Goal: Task Accomplishment & Management: Manage account settings

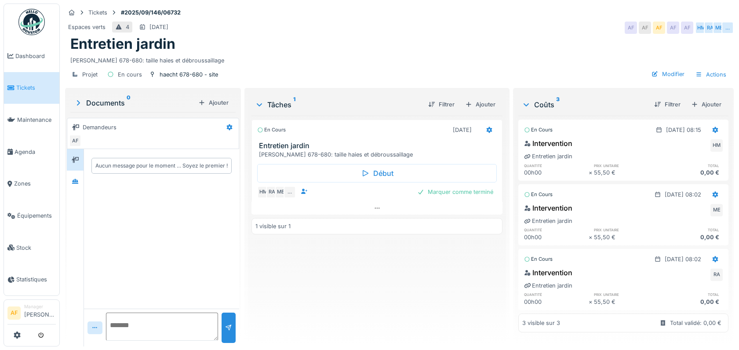
scroll to position [7, 0]
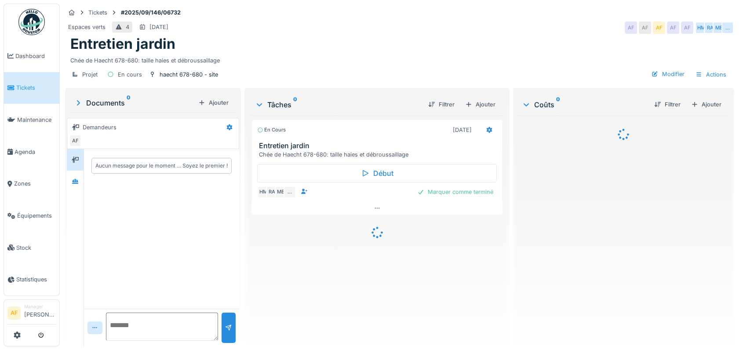
scroll to position [7, 0]
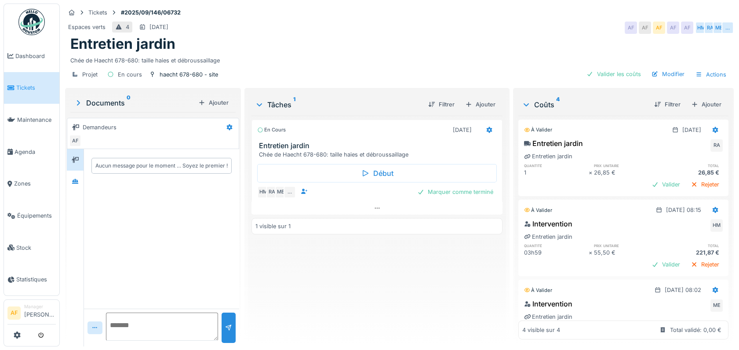
click at [31, 86] on span "Tickets" at bounding box center [36, 88] width 40 height 8
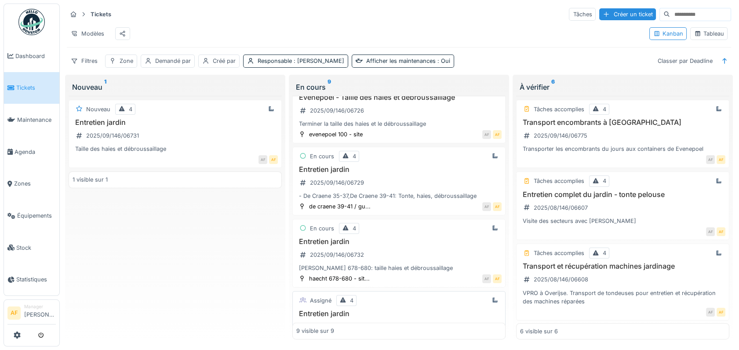
scroll to position [56, 0]
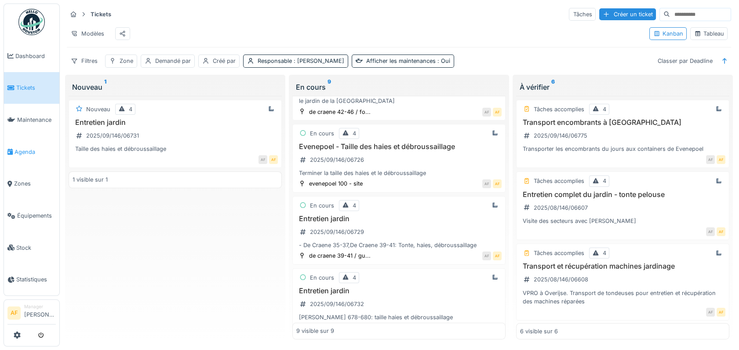
click at [25, 155] on link "Agenda" at bounding box center [31, 152] width 55 height 32
click at [29, 148] on span "Agenda" at bounding box center [35, 152] width 41 height 8
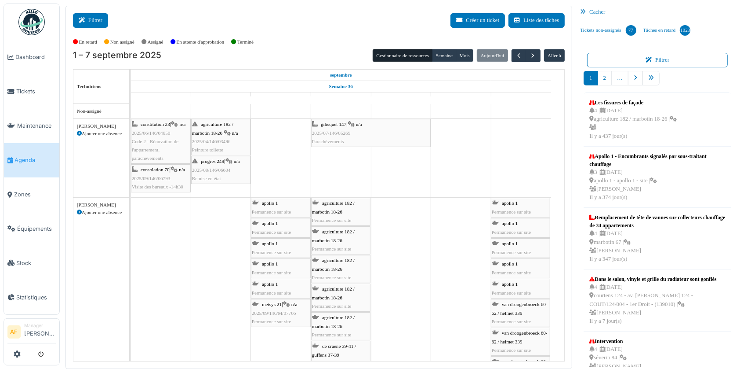
click at [94, 17] on button "Filtrer" at bounding box center [90, 20] width 35 height 15
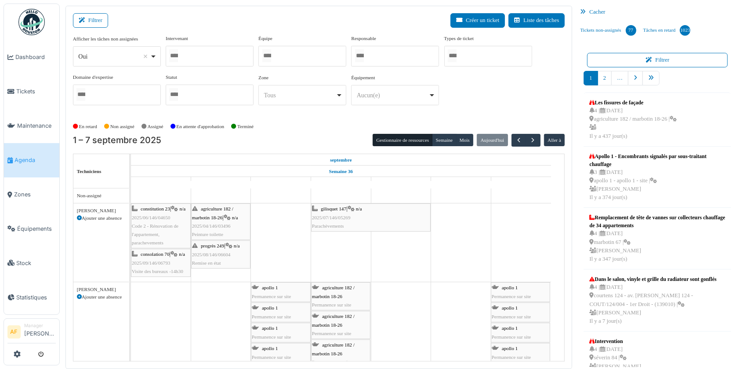
click at [188, 55] on div at bounding box center [210, 56] width 88 height 21
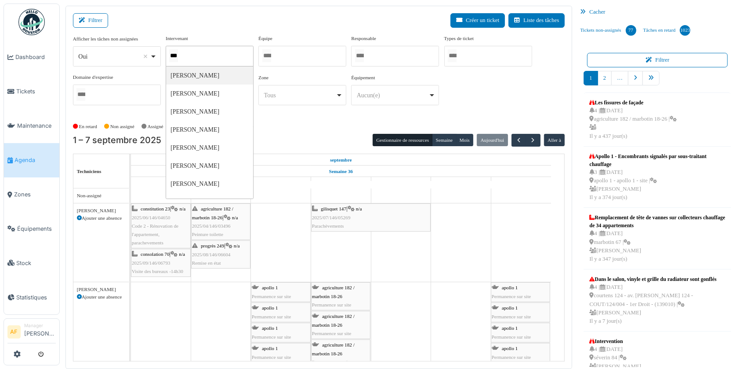
type input "****"
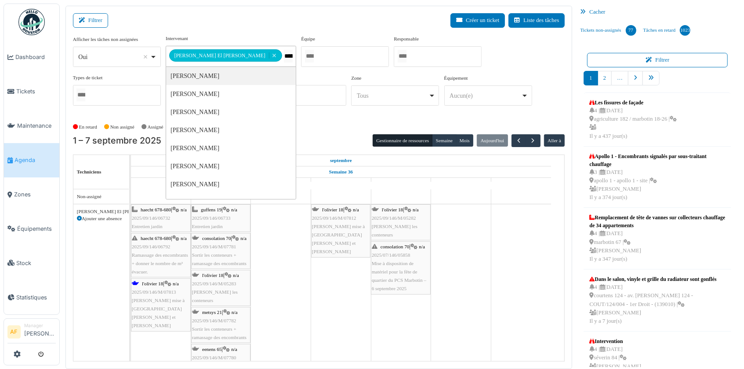
type input "******"
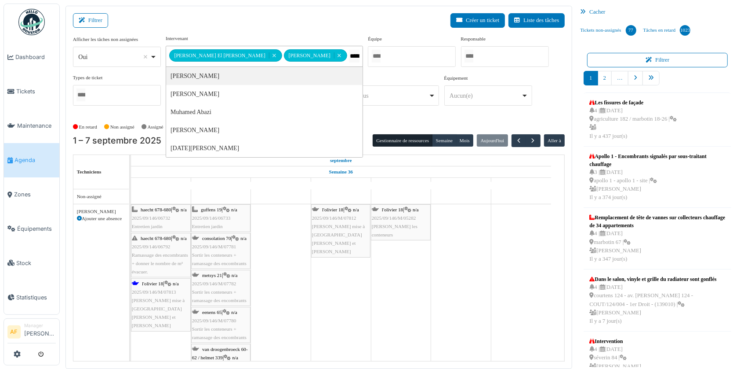
click at [349, 54] on input "*****" at bounding box center [354, 56] width 11 height 13
type input "**"
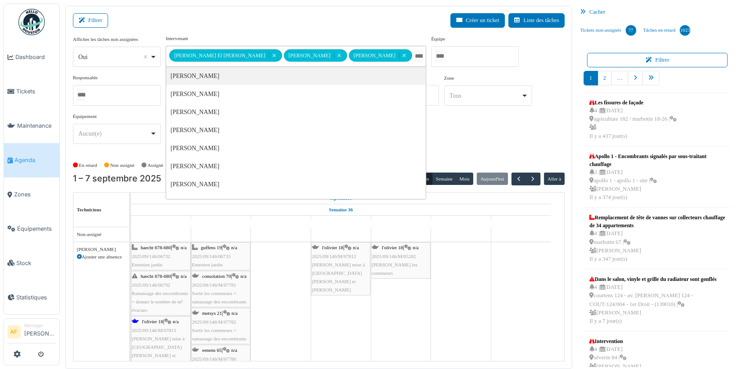
click at [388, 22] on div "Filtrer Créer un ticket Liste des tâches" at bounding box center [319, 24] width 493 height 22
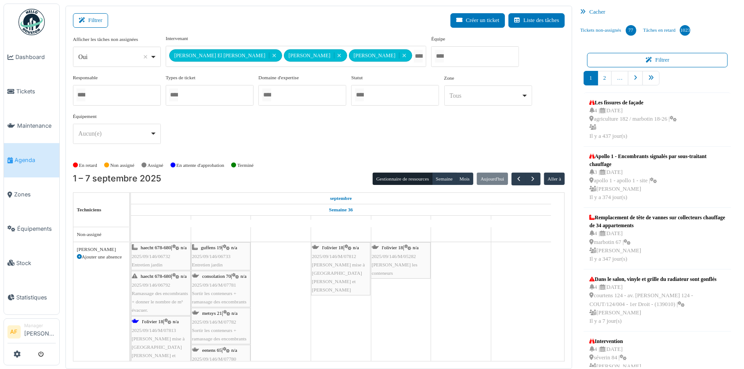
click at [225, 244] on icon at bounding box center [226, 247] width 7 height 6
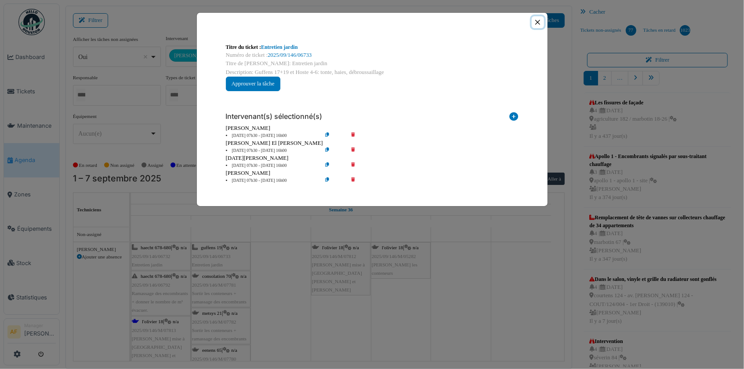
click at [535, 21] on button "Close" at bounding box center [538, 22] width 12 height 12
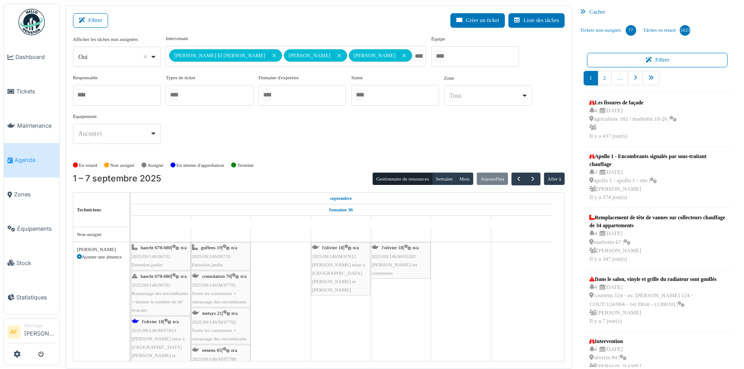
click at [223, 243] on div "guffens 19 | n/a 2025/09/146/06733 Entretien jardin" at bounding box center [221, 256] width 58 height 26
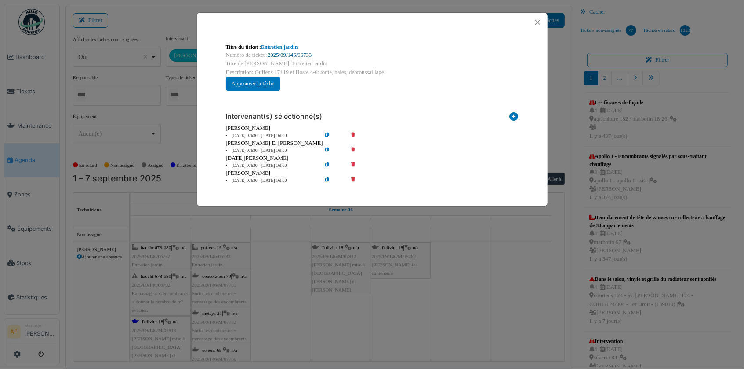
click at [288, 52] on link "2025/09/146/06733" at bounding box center [290, 55] width 44 height 6
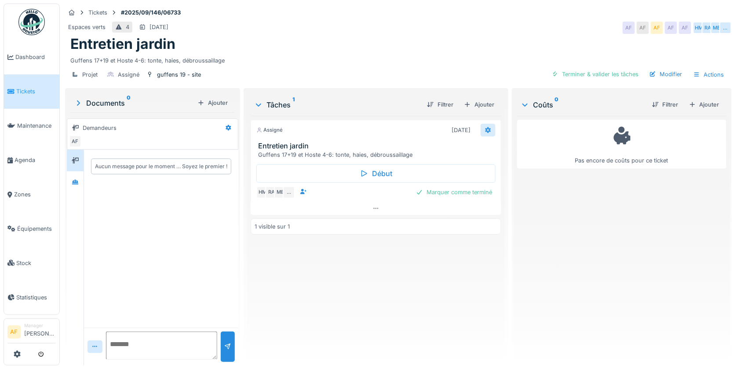
click at [485, 129] on icon at bounding box center [488, 130] width 7 height 6
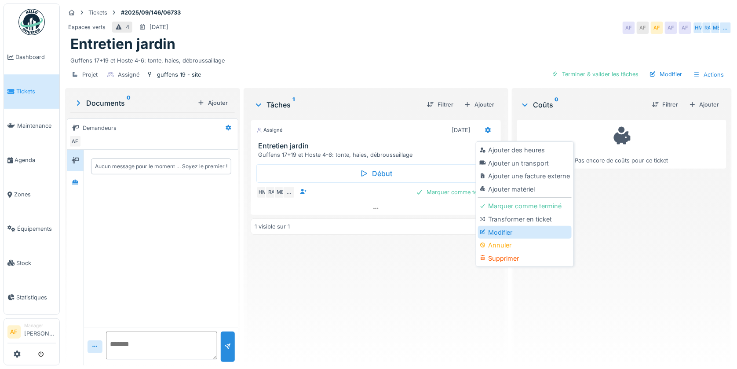
click at [502, 230] on div "Modifier" at bounding box center [525, 232] width 94 height 13
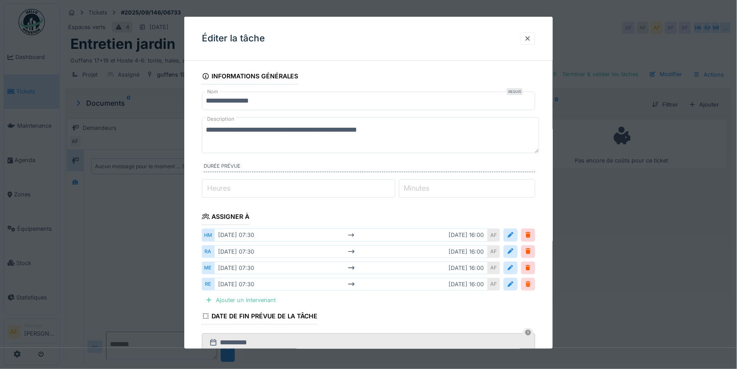
click at [532, 282] on div at bounding box center [528, 284] width 7 height 8
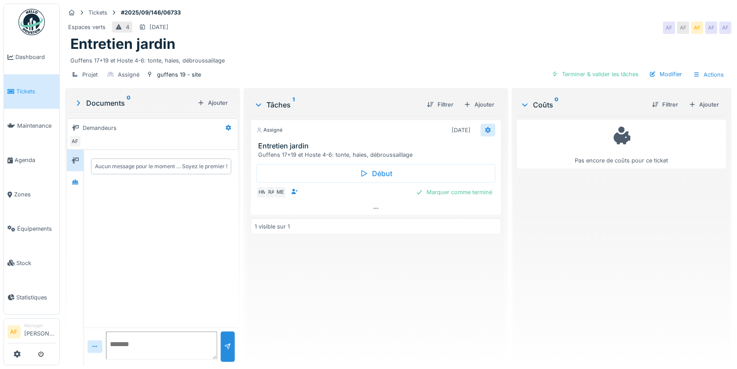
click at [486, 130] on icon at bounding box center [488, 130] width 7 height 6
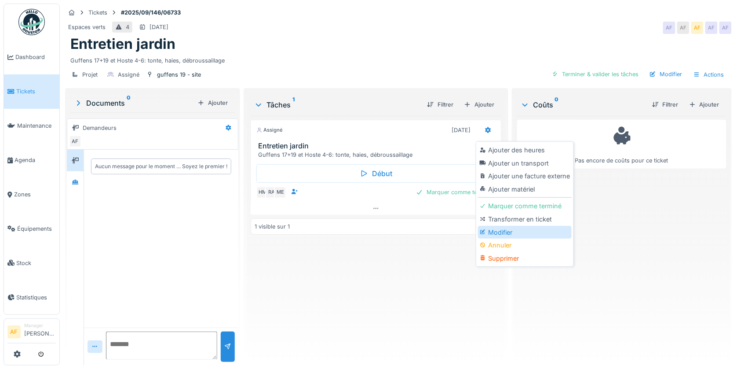
click at [497, 230] on div "Modifier" at bounding box center [525, 232] width 94 height 13
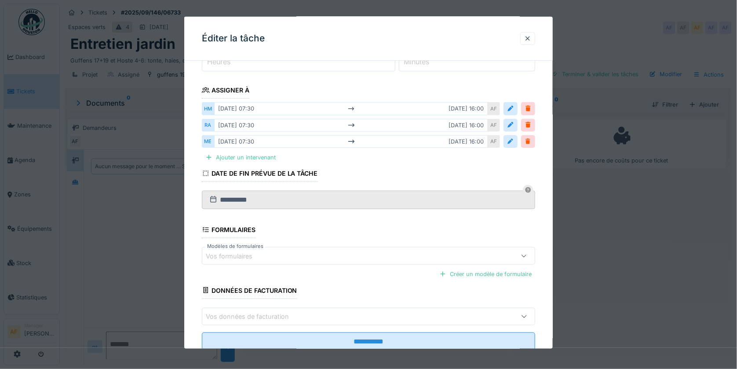
scroll to position [104, 0]
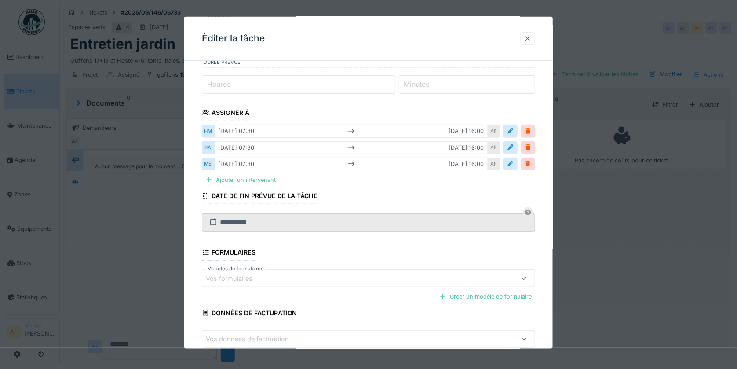
click at [443, 132] on div "mar. 02/09 07:30 mar. 02/09 16:00" at bounding box center [351, 130] width 274 height 13
click at [257, 132] on div "mar. 02/09 07:30 mar. 02/09 16:00" at bounding box center [351, 130] width 274 height 13
drag, startPoint x: 268, startPoint y: 129, endPoint x: 302, endPoint y: 131, distance: 33.9
click at [270, 130] on div "mar. 02/09 07:30 mar. 02/09 16:00" at bounding box center [351, 130] width 274 height 13
click at [272, 130] on div "mar. 02/09 07:30 mar. 02/09 16:00" at bounding box center [351, 130] width 274 height 13
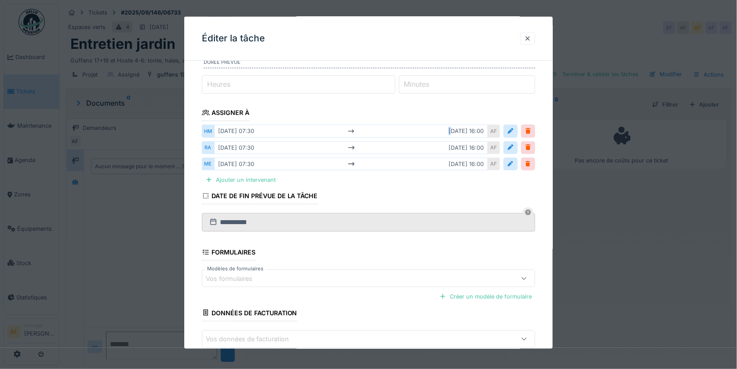
click at [272, 130] on div "mar. 02/09 07:30 mar. 02/09 16:00" at bounding box center [351, 130] width 274 height 13
click at [309, 131] on div "mar. 02/09 07:30 mar. 02/09 16:00" at bounding box center [351, 130] width 274 height 13
click at [309, 132] on div "mar. 02/09 07:30 mar. 02/09 16:00" at bounding box center [351, 130] width 274 height 13
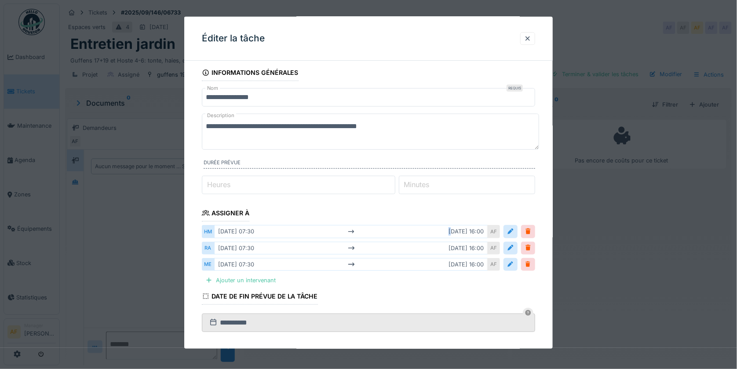
scroll to position [0, 0]
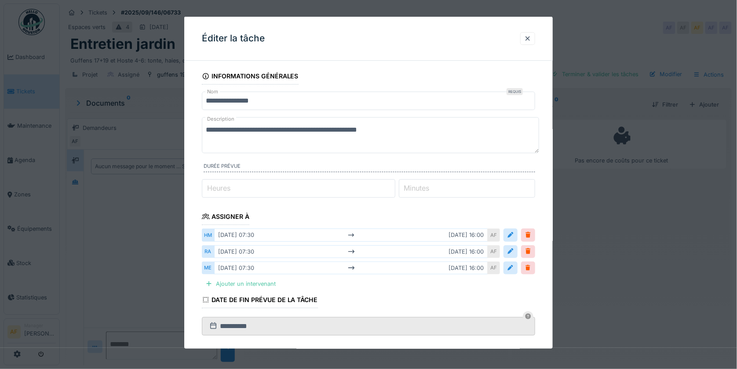
click at [483, 213] on fieldset "**********" at bounding box center [368, 276] width 333 height 416
click at [532, 236] on div at bounding box center [528, 234] width 7 height 8
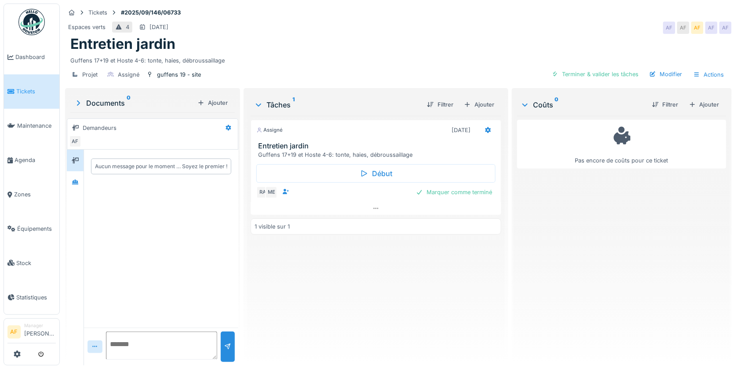
drag, startPoint x: 483, startPoint y: 120, endPoint x: 485, endPoint y: 131, distance: 10.7
click at [485, 127] on icon at bounding box center [488, 130] width 6 height 6
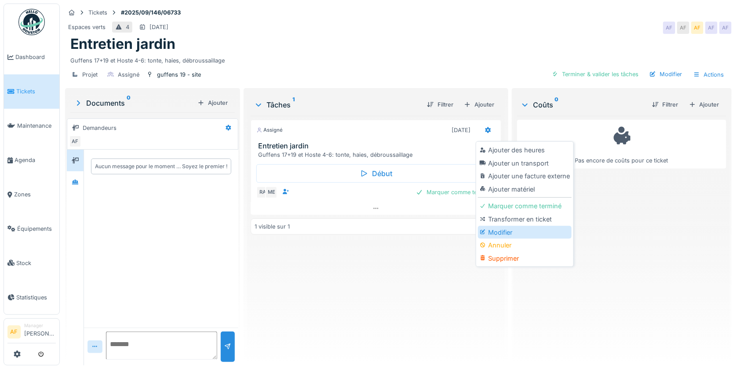
click at [511, 226] on div "Modifier" at bounding box center [525, 232] width 94 height 13
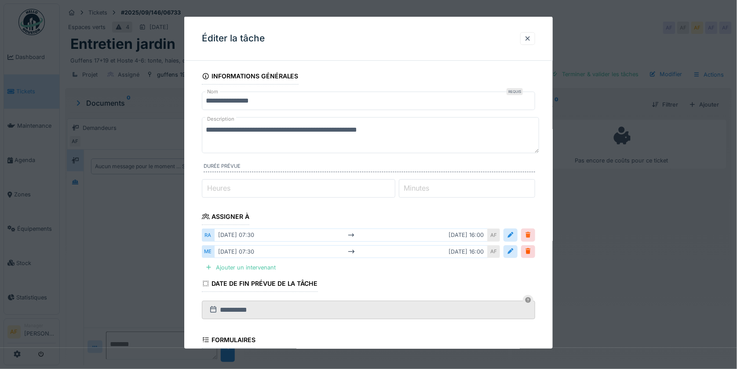
click at [532, 232] on div at bounding box center [528, 234] width 7 height 8
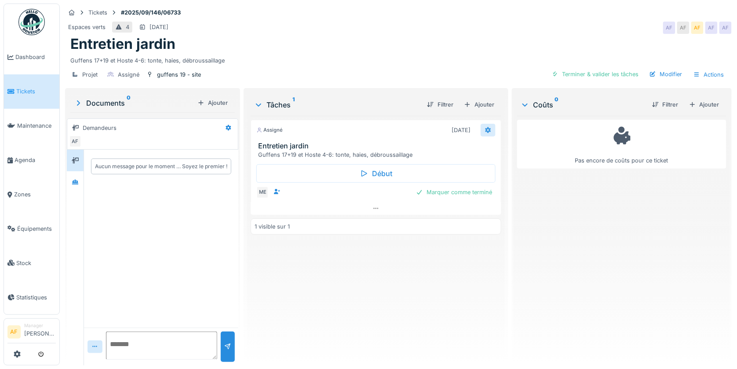
click at [485, 127] on icon at bounding box center [488, 130] width 6 height 6
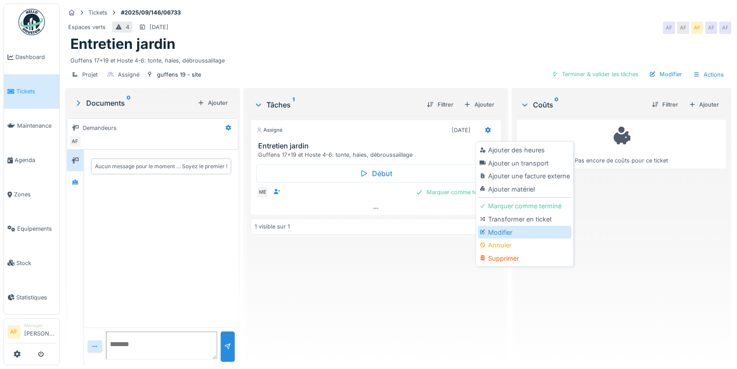
click at [511, 226] on div "Modifier" at bounding box center [525, 232] width 94 height 13
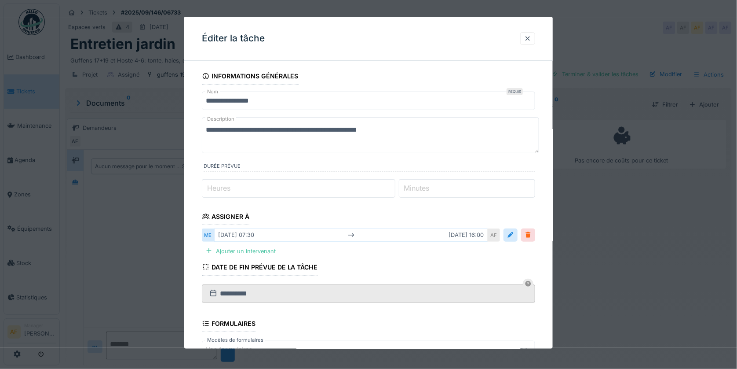
click at [532, 234] on div at bounding box center [528, 234] width 7 height 8
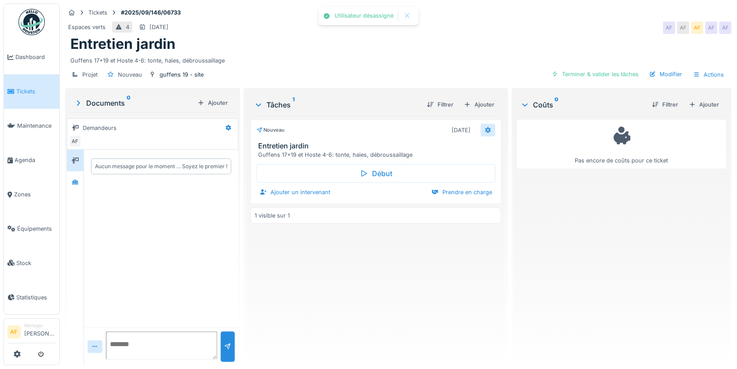
click at [485, 127] on icon at bounding box center [488, 130] width 6 height 6
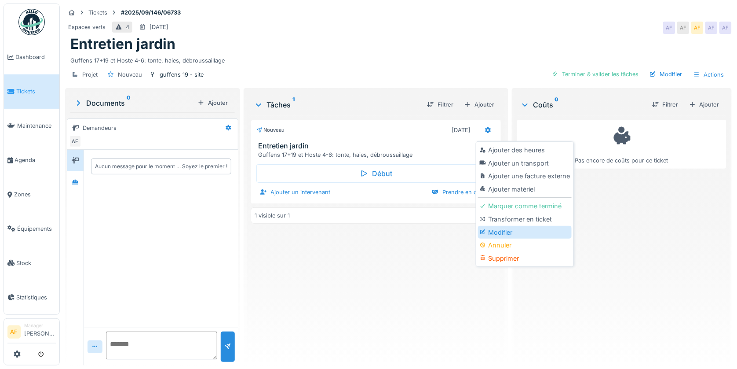
click at [522, 226] on div "Modifier" at bounding box center [525, 232] width 94 height 13
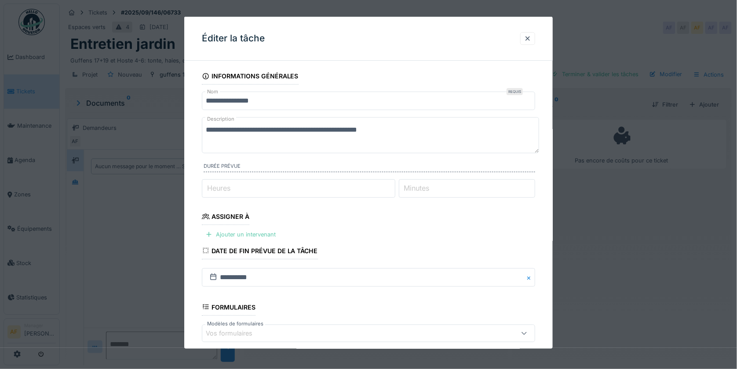
click at [258, 234] on div "Ajouter un intervenant" at bounding box center [240, 234] width 77 height 12
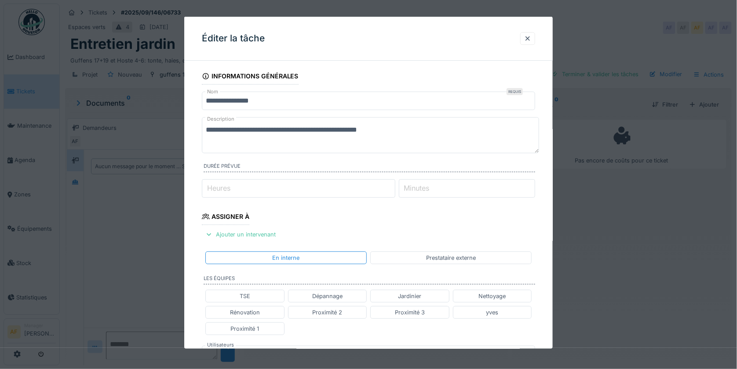
click at [420, 296] on div "Jardinier" at bounding box center [409, 295] width 23 height 8
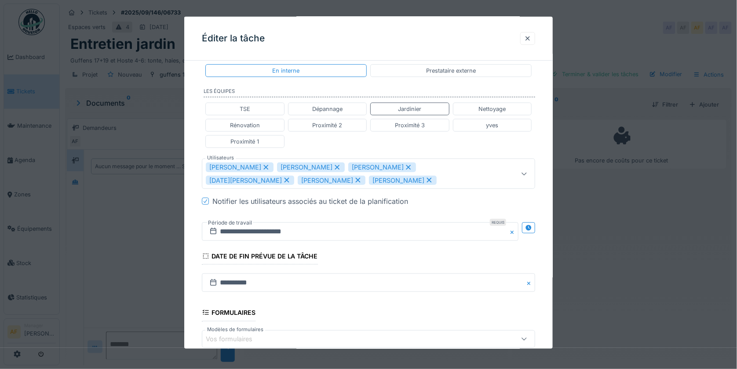
scroll to position [195, 0]
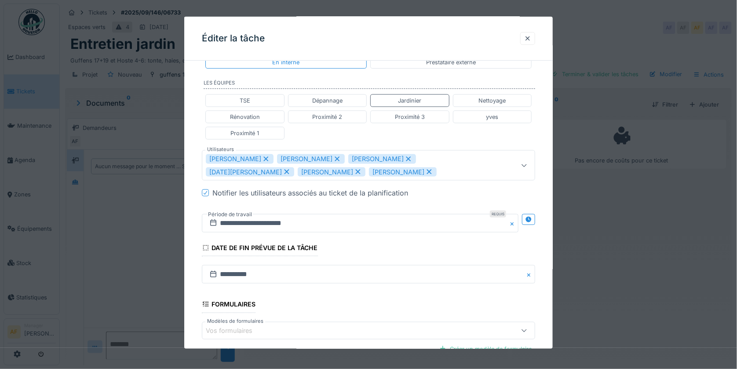
click at [291, 168] on icon at bounding box center [287, 171] width 8 height 6
click at [478, 160] on icon at bounding box center [480, 158] width 5 height 5
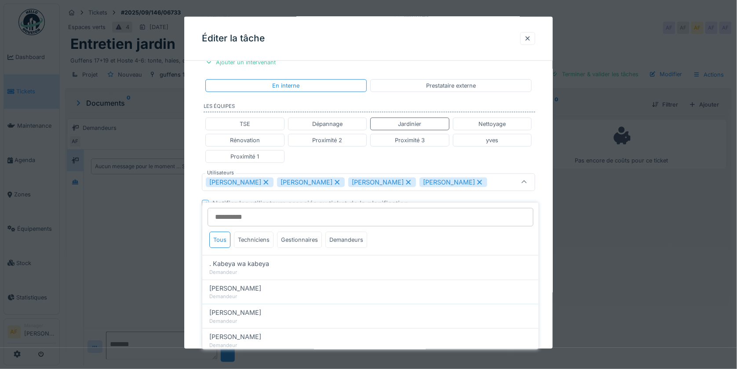
click at [476, 183] on icon at bounding box center [480, 182] width 8 height 6
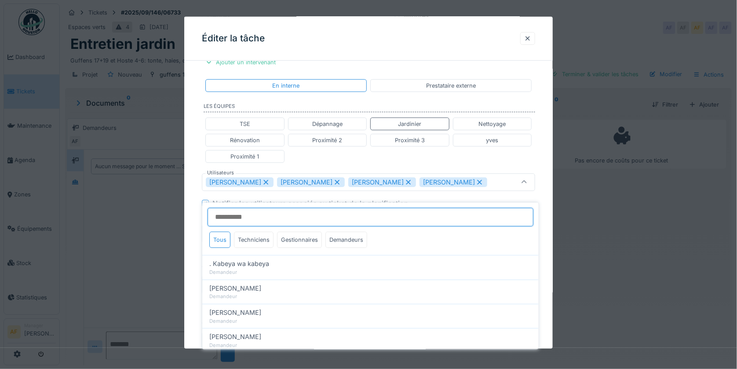
type input "**********"
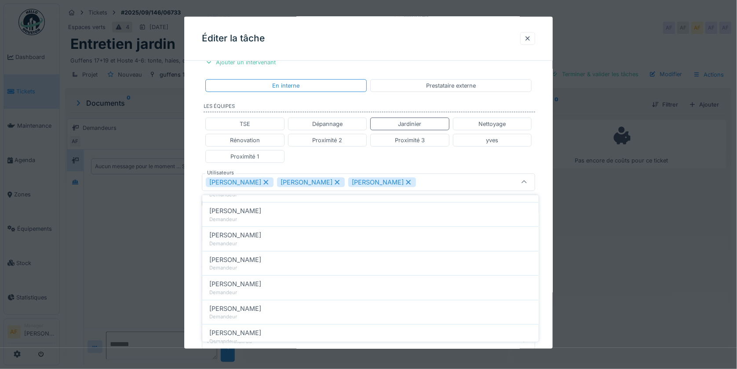
scroll to position [244, 0]
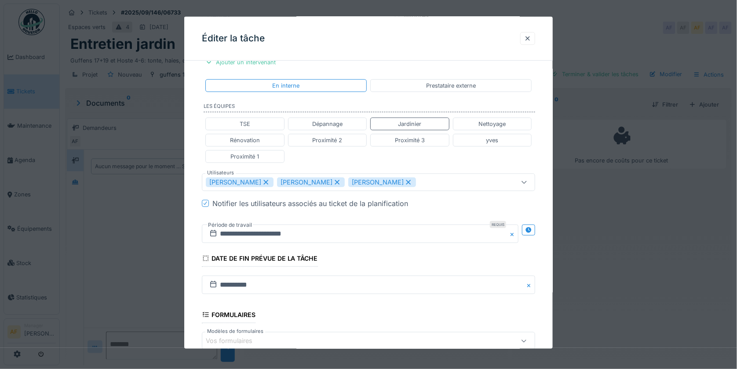
click at [438, 162] on div "TSE Dépannage Jardinier Nettoyage Rénovation Proximité 2 Proximité 3 yves Proxi…" at bounding box center [368, 139] width 333 height 53
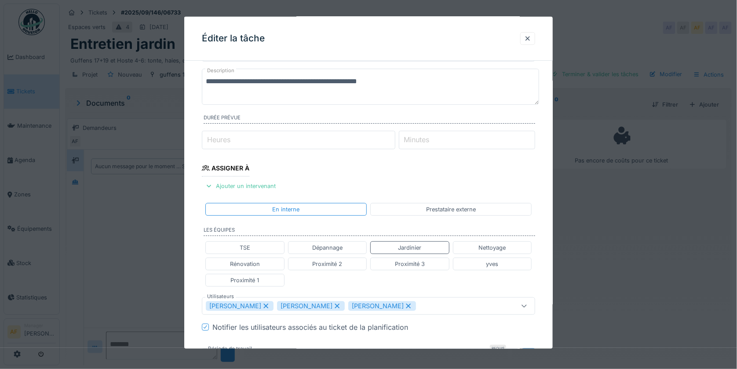
scroll to position [49, 0]
click at [445, 172] on fieldset "**********" at bounding box center [368, 292] width 333 height 547
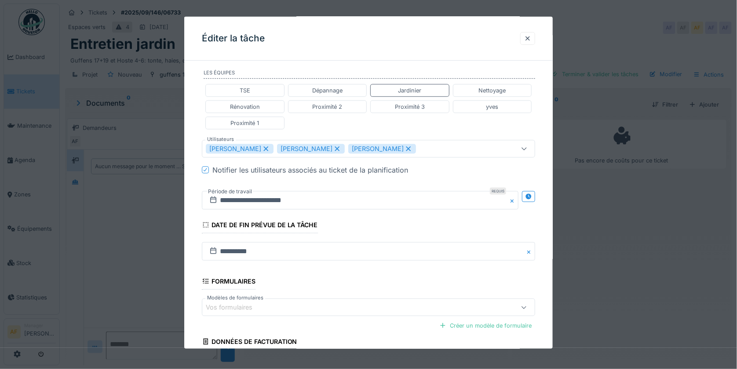
scroll to position [137, 0]
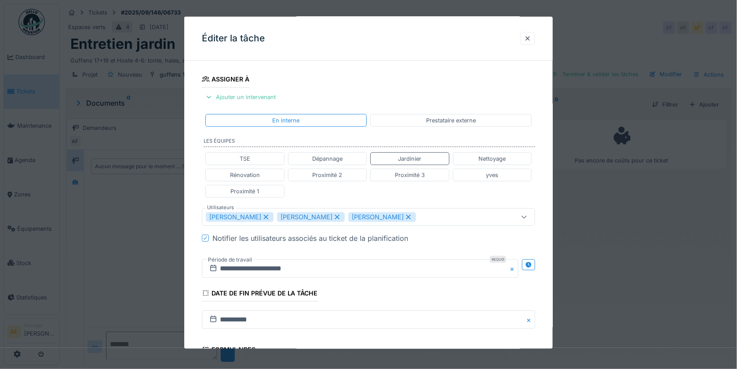
click at [492, 242] on div "Notifier les utilisateurs associés au ticket de la planification" at bounding box center [373, 238] width 323 height 11
click at [532, 267] on div at bounding box center [528, 264] width 7 height 8
click at [286, 269] on input "**********" at bounding box center [278, 268] width 152 height 18
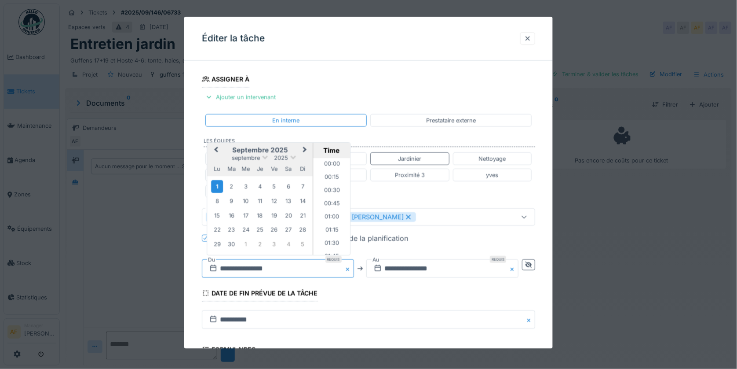
scroll to position [328, 0]
click at [245, 187] on div "3" at bounding box center [246, 186] width 12 height 12
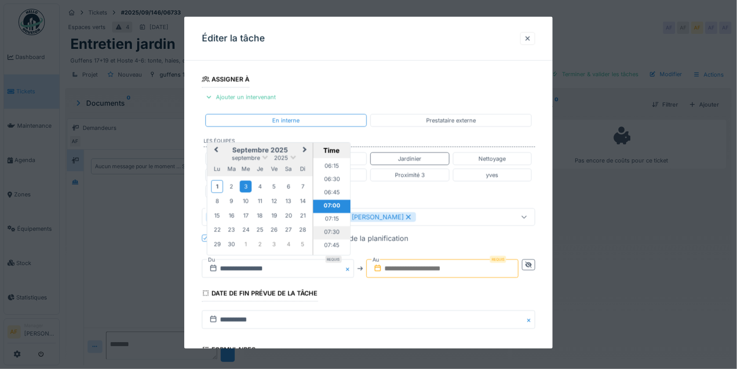
click at [334, 230] on li "07:30" at bounding box center [331, 232] width 37 height 13
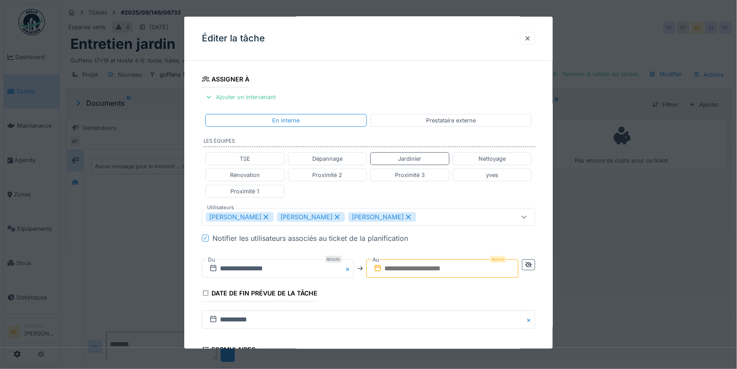
click at [438, 266] on input "text" at bounding box center [442, 268] width 152 height 18
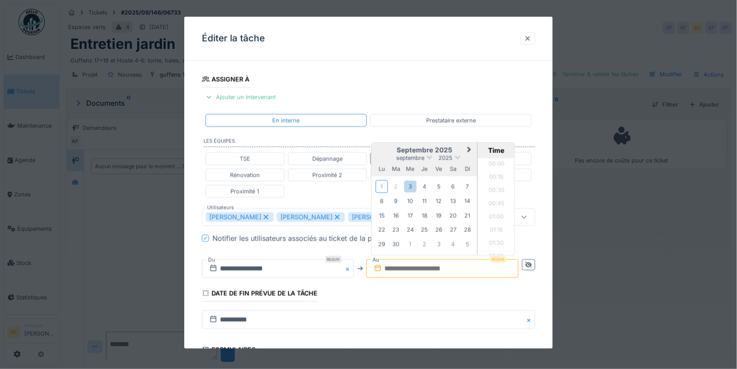
scroll to position [737, 0]
click at [376, 211] on div "15 16 17 18 19 20 21" at bounding box center [425, 215] width 100 height 14
click at [410, 187] on div "3" at bounding box center [410, 186] width 12 height 12
click at [498, 221] on li "16:00" at bounding box center [496, 223] width 37 height 13
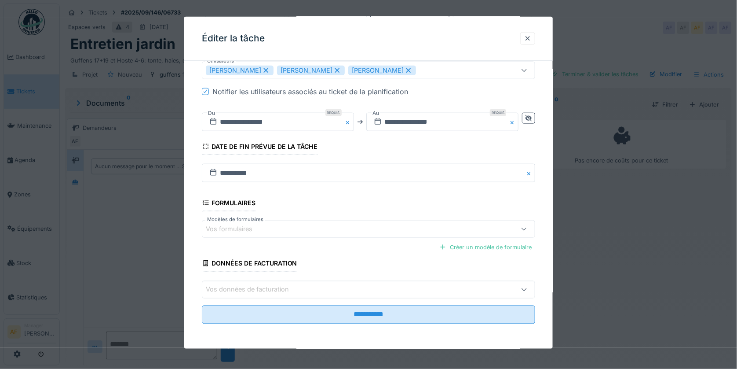
scroll to position [7, 0]
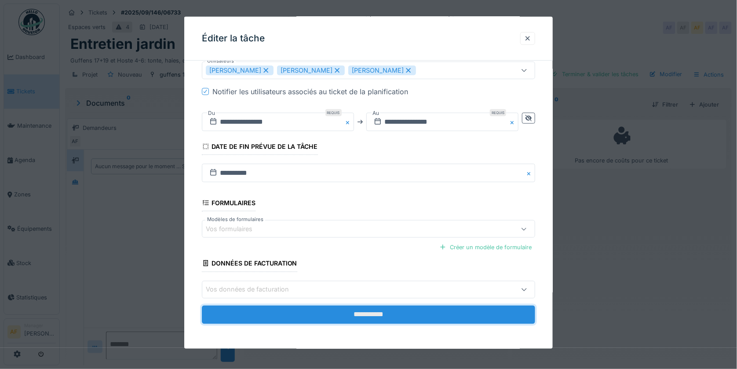
click at [389, 315] on input "**********" at bounding box center [368, 314] width 333 height 18
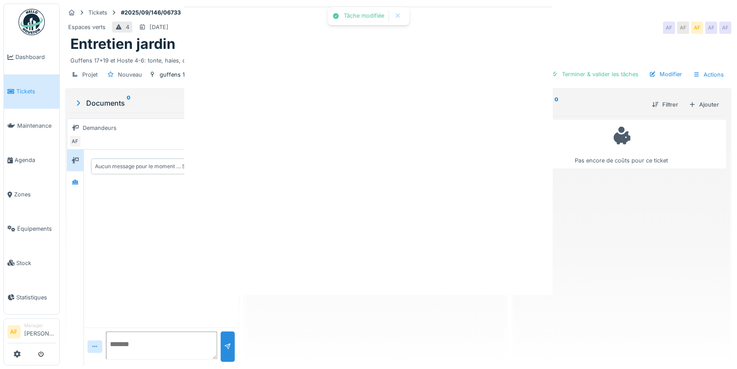
scroll to position [0, 0]
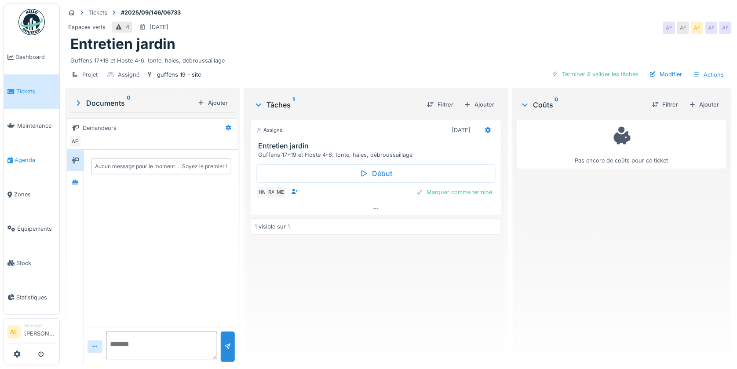
click at [19, 156] on span "Agenda" at bounding box center [35, 160] width 41 height 8
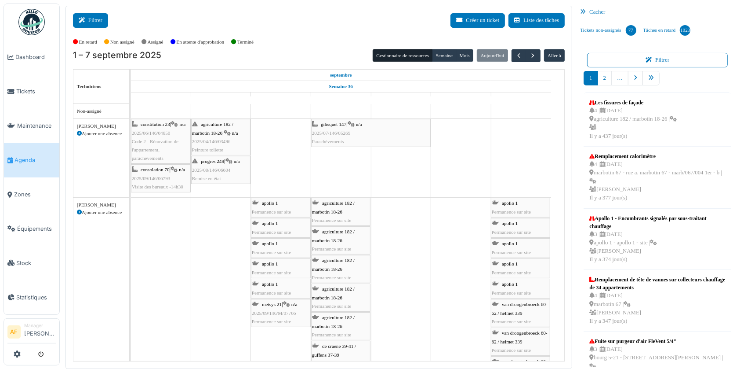
click at [88, 18] on button "Filtrer" at bounding box center [90, 20] width 35 height 15
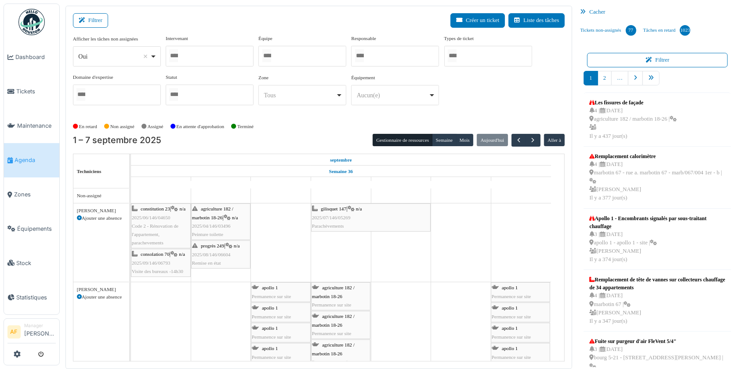
click at [206, 58] on div at bounding box center [210, 56] width 88 height 21
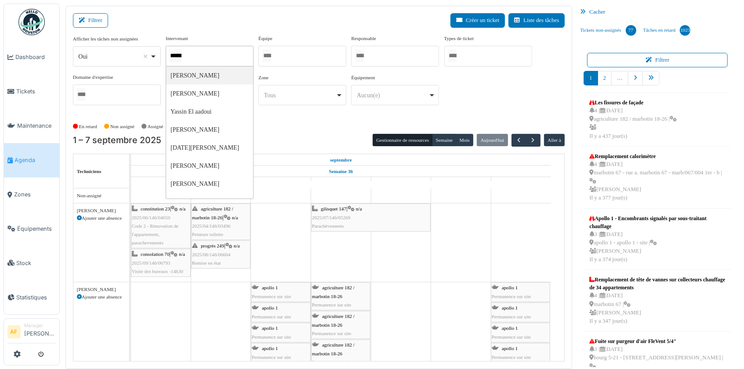
type input "******"
drag, startPoint x: 223, startPoint y: 18, endPoint x: 175, endPoint y: 27, distance: 49.1
click at [223, 18] on div "Filtrer Créer un ticket Liste des tâches" at bounding box center [319, 24] width 493 height 22
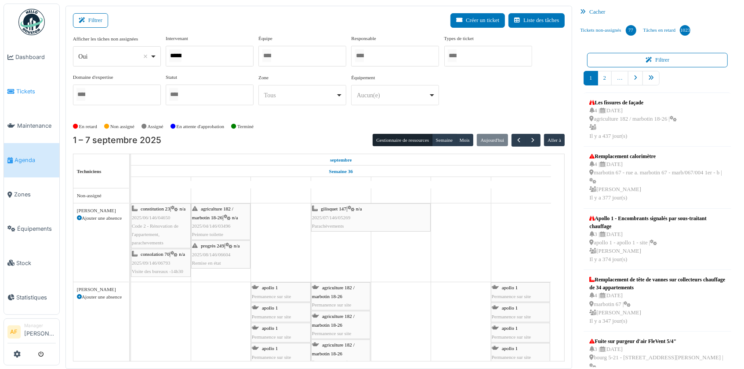
click at [25, 87] on span "Tickets" at bounding box center [36, 91] width 40 height 8
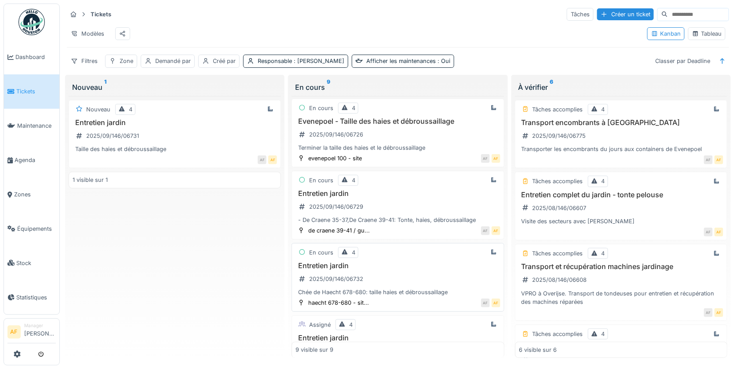
scroll to position [146, 0]
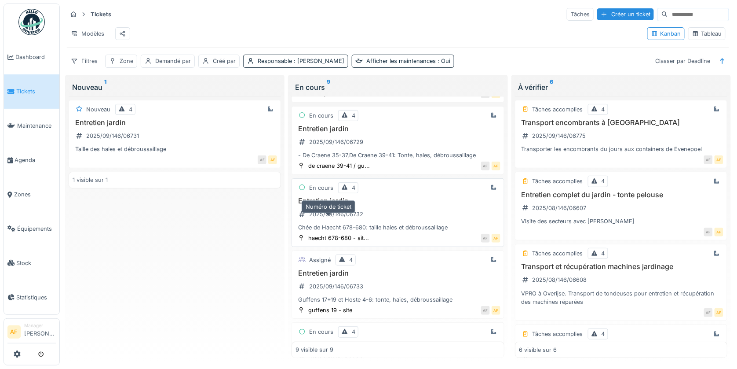
click at [347, 218] on div "2025/09/146/06732" at bounding box center [336, 214] width 54 height 8
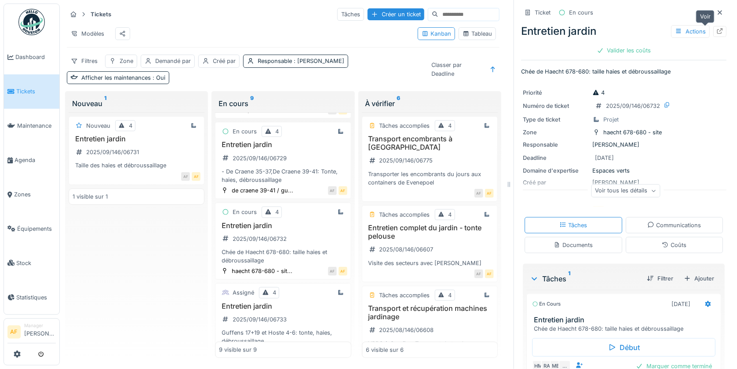
click at [717, 31] on icon at bounding box center [720, 31] width 6 height 6
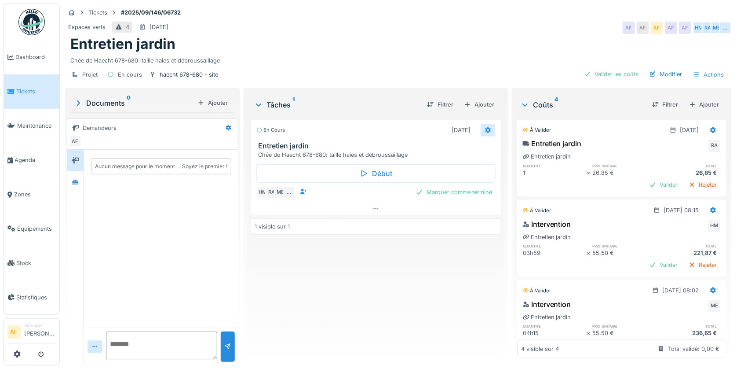
click at [485, 131] on icon at bounding box center [488, 130] width 6 height 6
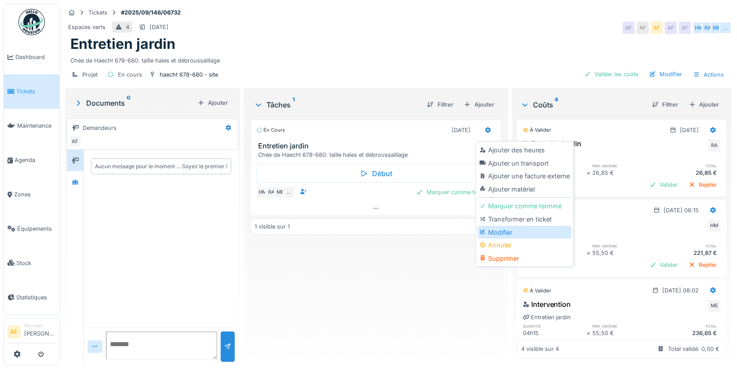
click at [503, 230] on div "Modifier" at bounding box center [525, 232] width 94 height 13
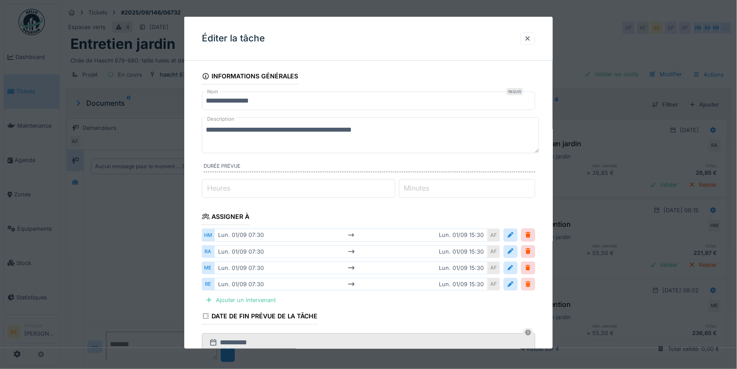
click at [532, 285] on div at bounding box center [528, 284] width 7 height 8
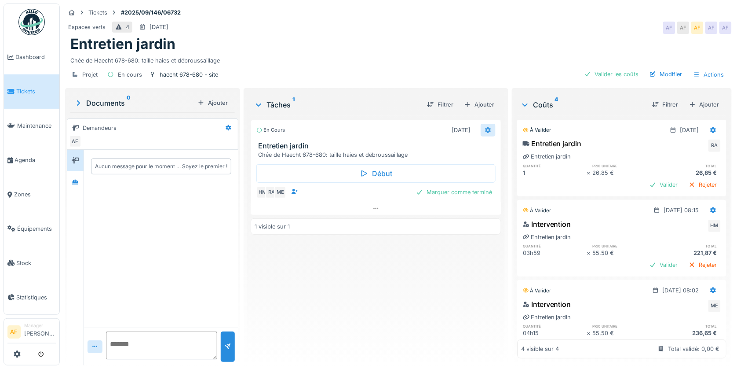
click at [485, 128] on icon at bounding box center [488, 130] width 7 height 6
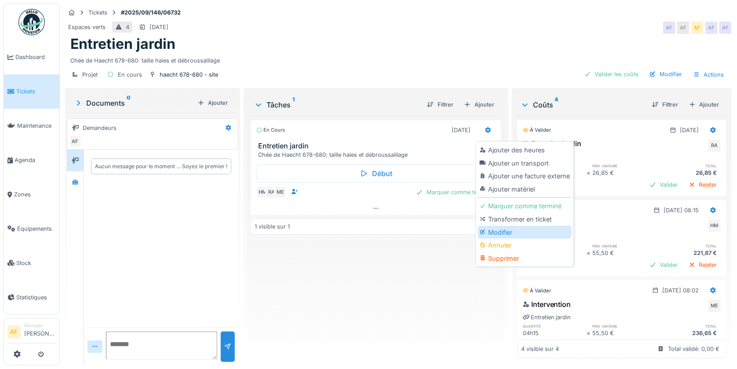
click at [502, 231] on div "Modifier" at bounding box center [525, 232] width 94 height 13
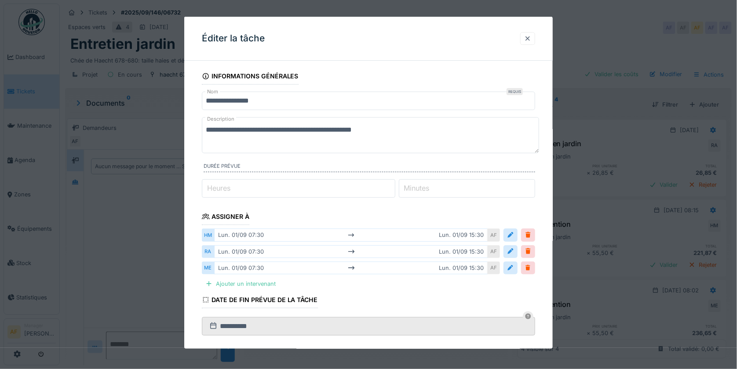
click at [531, 39] on div at bounding box center [527, 38] width 7 height 8
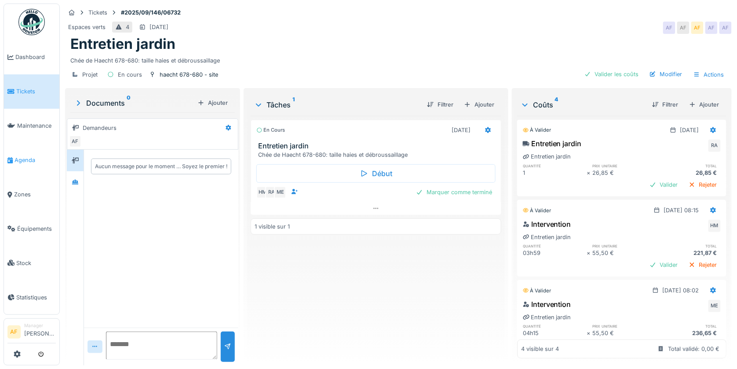
click at [29, 157] on span "Agenda" at bounding box center [35, 160] width 41 height 8
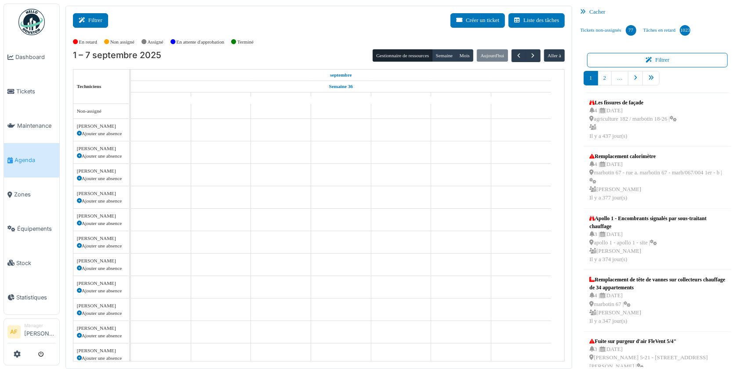
click at [97, 20] on button "Filtrer" at bounding box center [90, 20] width 35 height 15
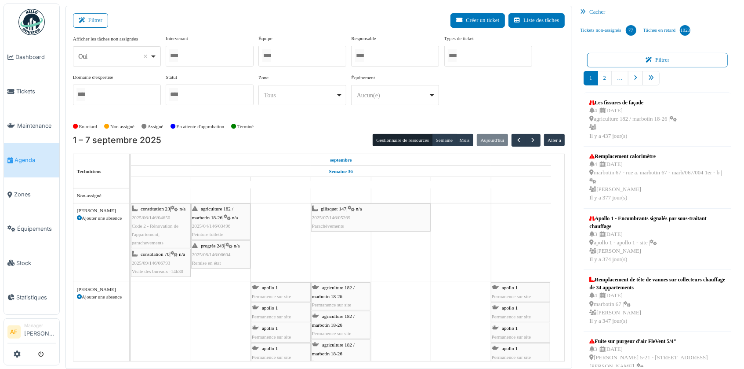
click at [215, 51] on div at bounding box center [210, 56] width 88 height 21
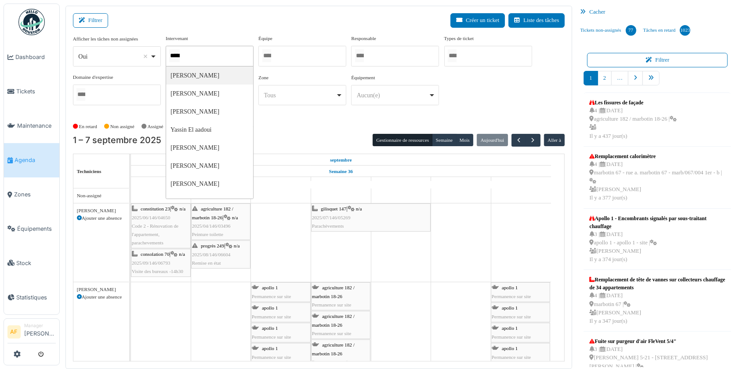
type input "******"
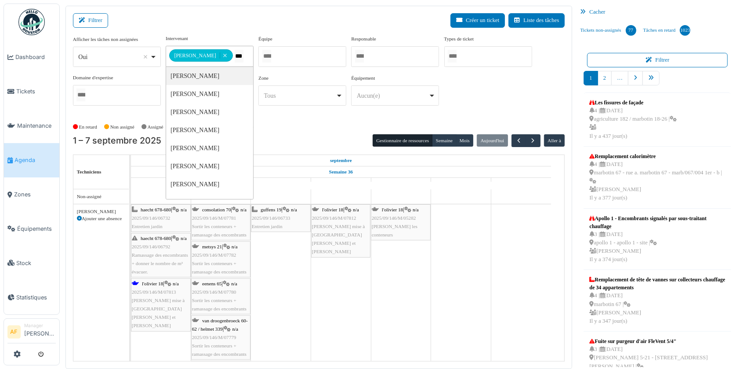
type input "****"
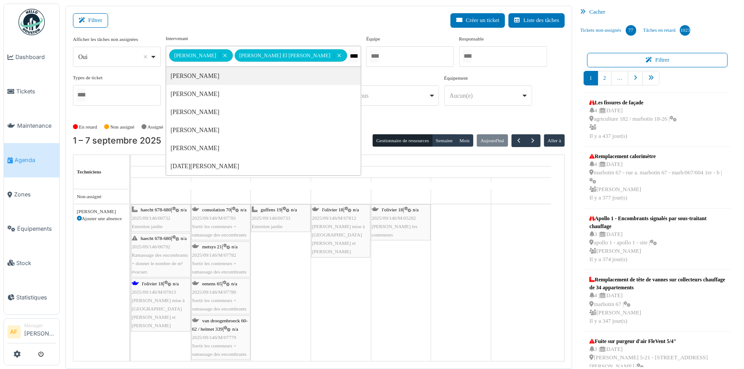
type input "*****"
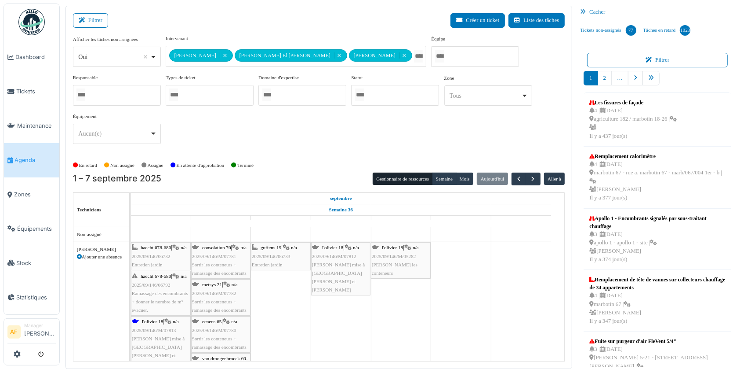
click at [362, 28] on div "Filtrer Créer un ticket Liste des tâches" at bounding box center [319, 24] width 493 height 22
click at [168, 243] on div "haecht 678-680 | n/a 2025/09/146/06732 Entretien jardin" at bounding box center [161, 256] width 58 height 26
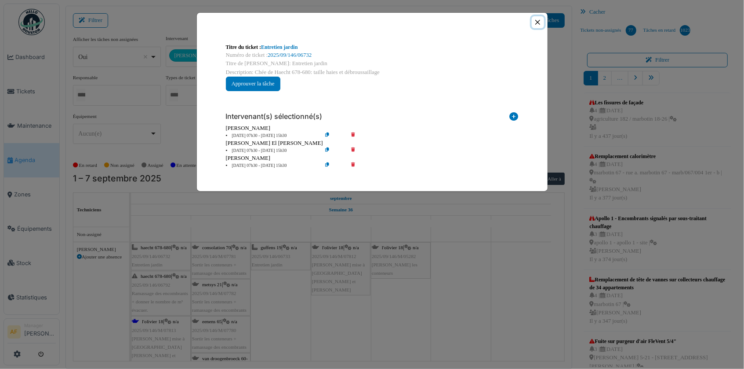
click at [539, 22] on button "Close" at bounding box center [538, 22] width 12 height 12
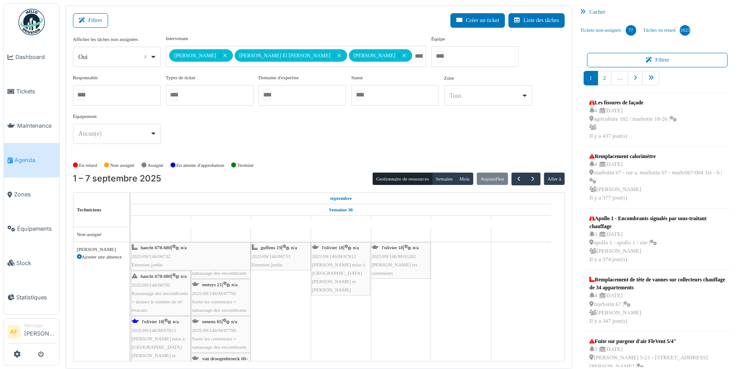
drag, startPoint x: 188, startPoint y: 225, endPoint x: 219, endPoint y: 225, distance: 31.2
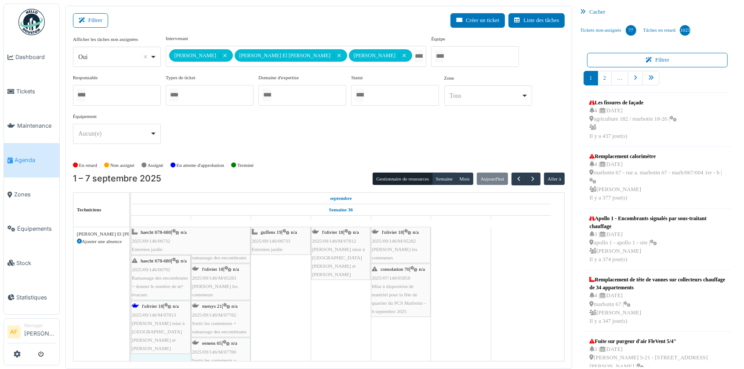
drag, startPoint x: 188, startPoint y: 199, endPoint x: 209, endPoint y: 201, distance: 21.6
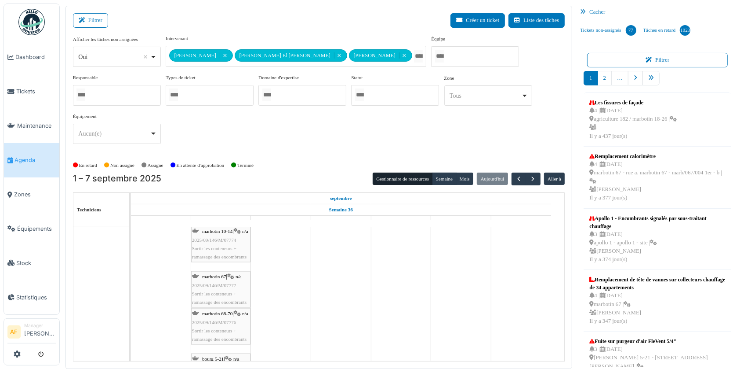
scroll to position [915, 0]
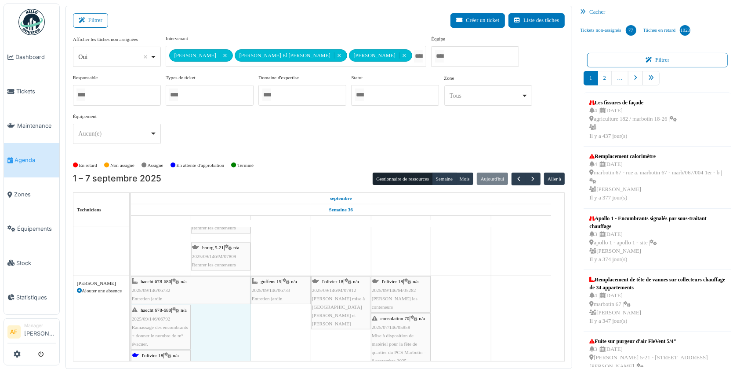
drag, startPoint x: 188, startPoint y: 251, endPoint x: 211, endPoint y: 251, distance: 22.9
click at [131, 276] on div "haecht 678-680 | n/a 2025/09/146/06732 Entretien jardin guffens 19 | n/a 2025/0…" at bounding box center [131, 333] width 0 height 115
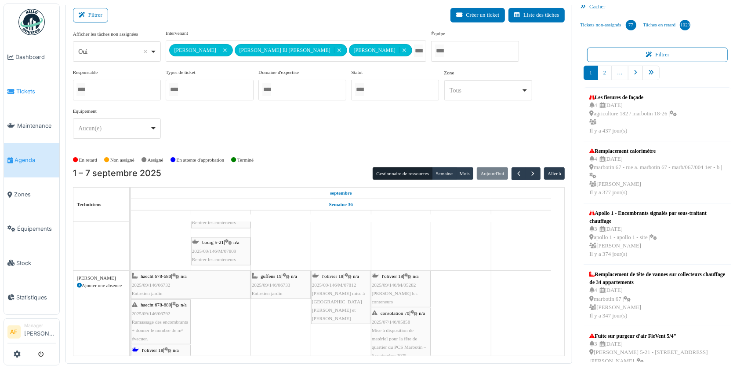
click at [31, 89] on span "Tickets" at bounding box center [36, 91] width 40 height 8
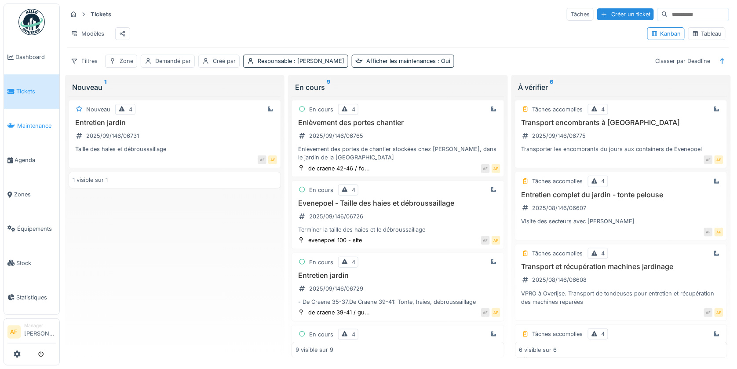
click at [41, 121] on span "Maintenance" at bounding box center [36, 125] width 39 height 8
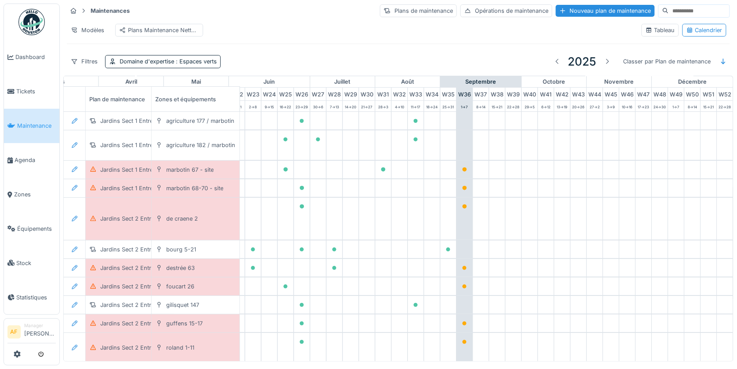
scroll to position [0, 389]
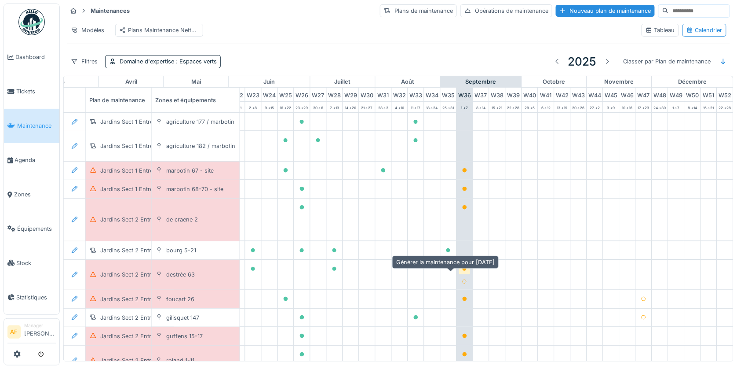
click at [462, 273] on div at bounding box center [464, 268] width 5 height 8
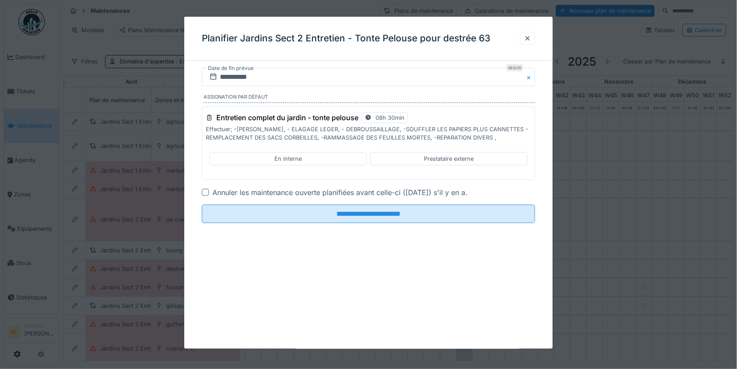
click at [489, 136] on p "Effectuer; -[PERSON_NAME], - ELAGAGE LEGER, - DEBROUSSAILLAGE, -SOUFFLER LES PA…" at bounding box center [368, 133] width 325 height 17
click at [494, 136] on p "Effectuer; -[PERSON_NAME], - ELAGAGE LEGER, - DEBROUSSAILLAGE, -SOUFFLER LES PA…" at bounding box center [368, 133] width 325 height 17
click at [493, 137] on p "Effectuer; -[PERSON_NAME], - ELAGAGE LEGER, - DEBROUSSAILLAGE, -SOUFFLER LES PA…" at bounding box center [368, 133] width 325 height 17
click at [274, 142] on div "Entretien complet du jardin - tonte pelouse 08h 30min Effectuer; -TONTE GAZON, …" at bounding box center [368, 142] width 333 height 73
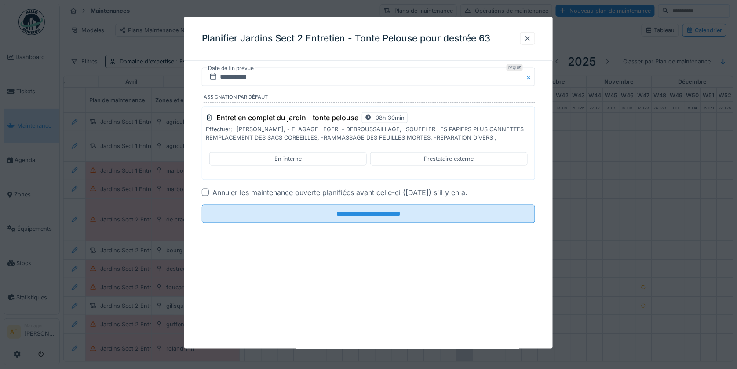
click at [513, 135] on p "Effectuer; -[PERSON_NAME], - ELAGAGE LEGER, - DEBROUSSAILLAGE, -SOUFFLER LES PA…" at bounding box center [368, 133] width 325 height 17
click at [515, 143] on div "Entretien complet du jardin - tonte pelouse 08h 30min Effectuer; -TONTE GAZON, …" at bounding box center [368, 142] width 333 height 73
drag, startPoint x: 515, startPoint y: 142, endPoint x: 502, endPoint y: 140, distance: 13.9
click at [502, 140] on p "Effectuer; -[PERSON_NAME], - ELAGAGE LEGER, - DEBROUSSAILLAGE, -SOUFFLER LES PA…" at bounding box center [368, 133] width 325 height 17
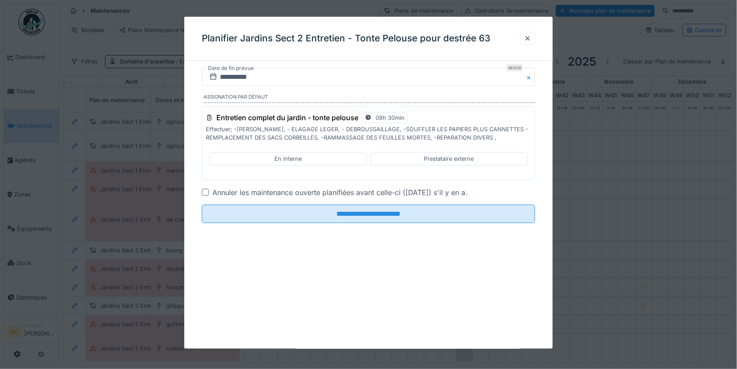
drag, startPoint x: 506, startPoint y: 141, endPoint x: 395, endPoint y: 141, distance: 110.8
click at [395, 141] on p "Effectuer; -[PERSON_NAME], - ELAGAGE LEGER, - DEBROUSSAILLAGE, -SOUFFLER LES PA…" at bounding box center [368, 133] width 325 height 17
click at [504, 139] on p "Effectuer; -[PERSON_NAME], - ELAGAGE LEGER, - DEBROUSSAILLAGE, -SOUFFLER LES PA…" at bounding box center [368, 133] width 325 height 17
drag, startPoint x: 504, startPoint y: 138, endPoint x: 484, endPoint y: 139, distance: 20.2
click at [484, 139] on p "Effectuer; -[PERSON_NAME], - ELAGAGE LEGER, - DEBROUSSAILLAGE, -SOUFFLER LES PA…" at bounding box center [368, 133] width 325 height 17
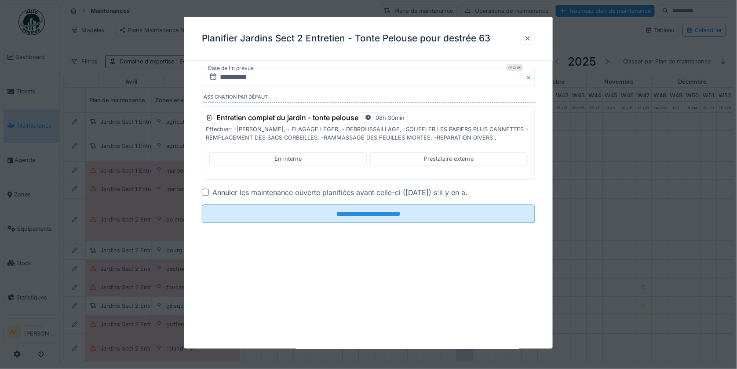
click at [493, 138] on p "Effectuer; -[PERSON_NAME], - ELAGAGE LEGER, - DEBROUSSAILLAGE, -SOUFFLER LES PA…" at bounding box center [368, 133] width 325 height 17
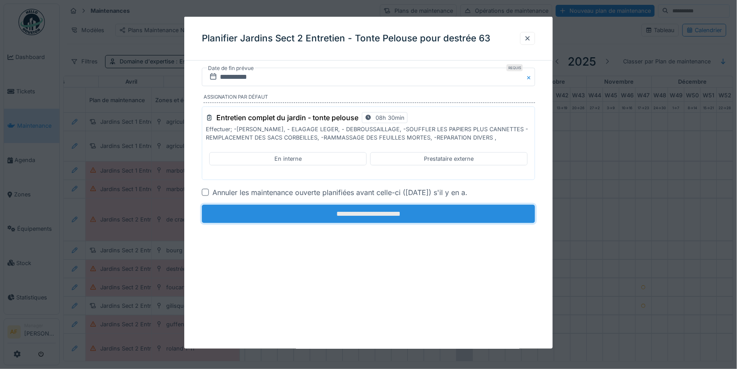
click at [365, 212] on input "**********" at bounding box center [368, 213] width 333 height 18
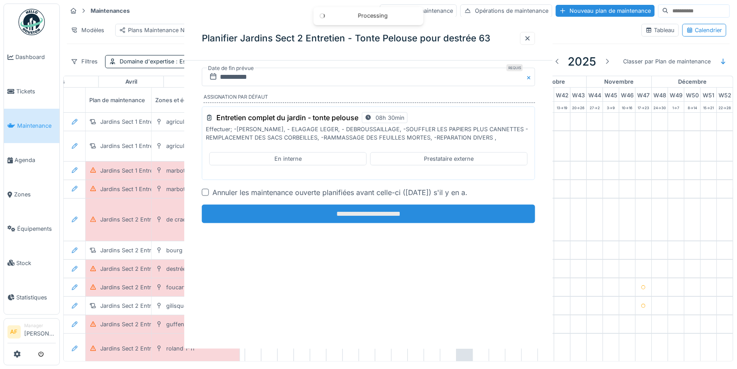
scroll to position [7, 0]
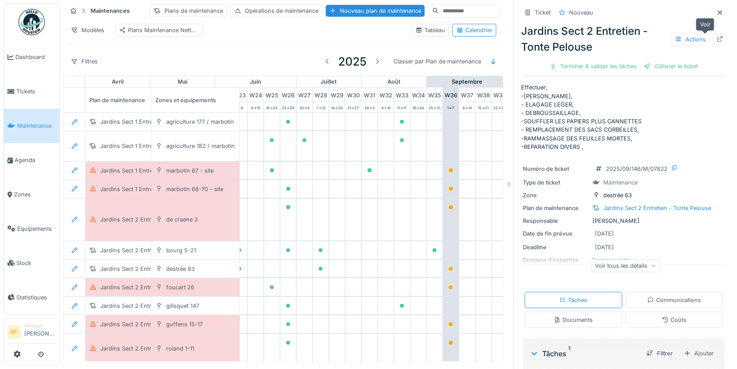
click at [716, 36] on icon at bounding box center [719, 39] width 7 height 6
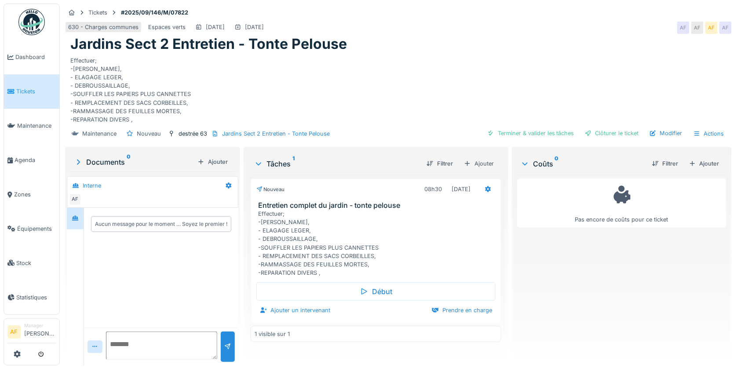
scroll to position [7, 0]
click at [371, 261] on div "Effectuer; -[PERSON_NAME], - ELAGAGE LEGER, - DEBROUSSAILLAGE, -SOUFFLER LES PA…" at bounding box center [377, 243] width 239 height 68
click at [485, 186] on icon at bounding box center [488, 189] width 6 height 6
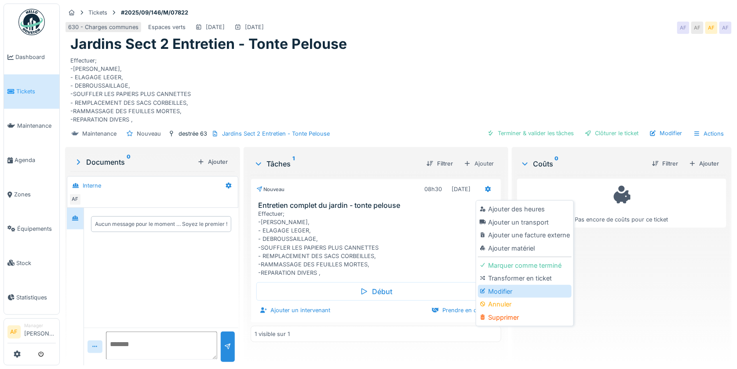
click at [504, 285] on div "Modifier" at bounding box center [525, 291] width 94 height 13
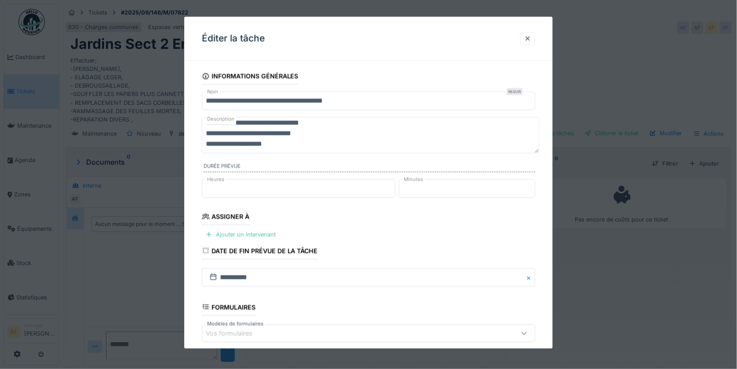
scroll to position [63, 0]
click at [296, 140] on textarea "**********" at bounding box center [370, 135] width 337 height 36
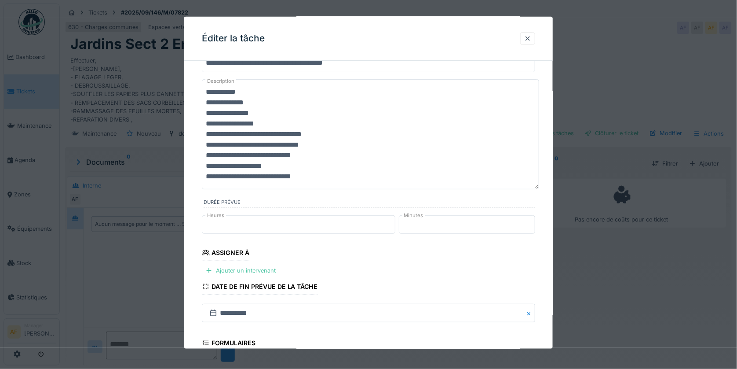
scroll to position [98, 0]
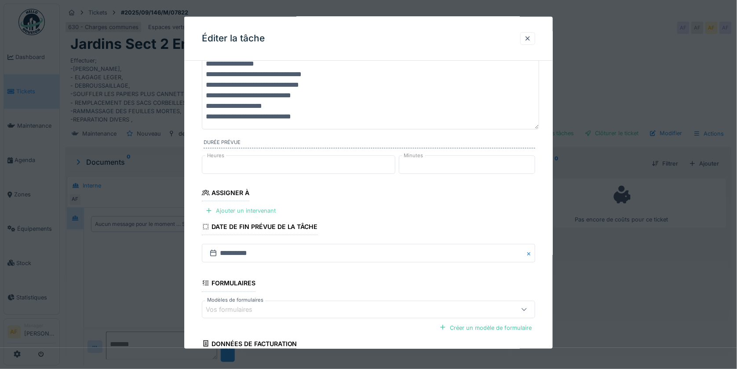
type textarea "**********"
click at [267, 210] on div "Ajouter un intervenant" at bounding box center [240, 210] width 77 height 12
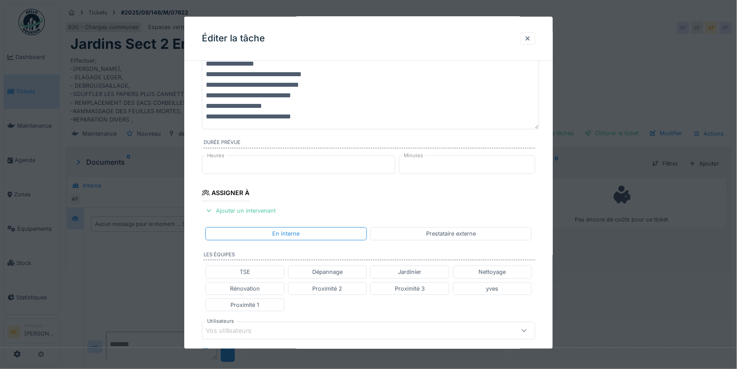
click at [335, 271] on div "Dépannage" at bounding box center [327, 271] width 30 height 8
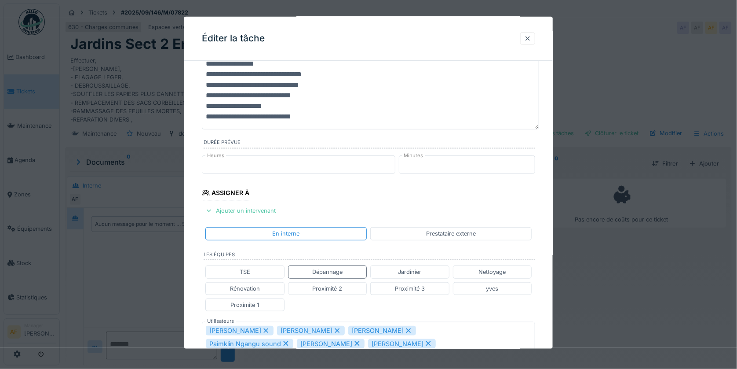
click at [420, 273] on div "Jardinier" at bounding box center [409, 271] width 23 height 8
click at [421, 271] on div "Jardinier" at bounding box center [409, 271] width 23 height 8
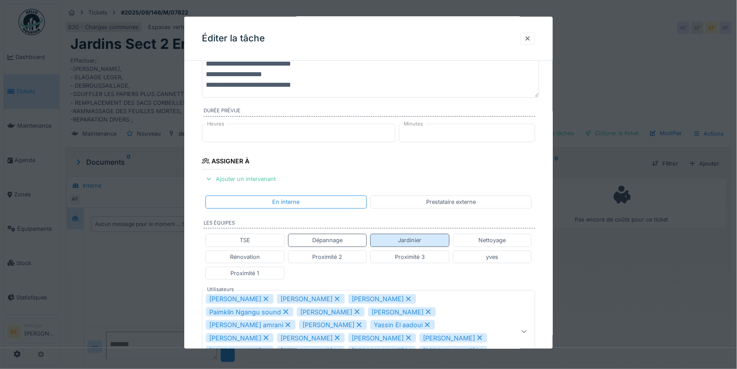
scroll to position [146, 0]
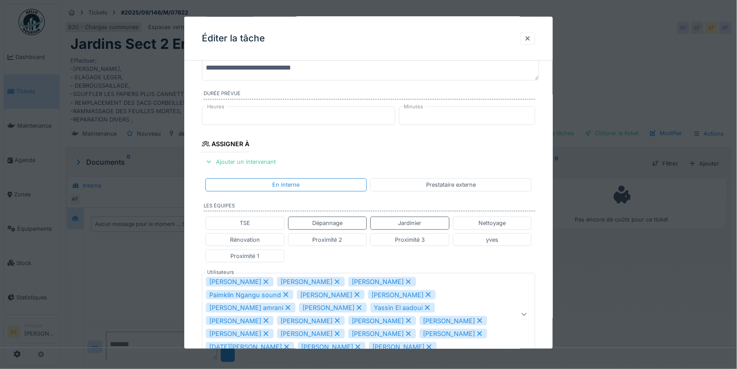
click at [394, 146] on fieldset "**********" at bounding box center [368, 263] width 333 height 685
click at [416, 221] on div "Jardinier" at bounding box center [409, 223] width 23 height 8
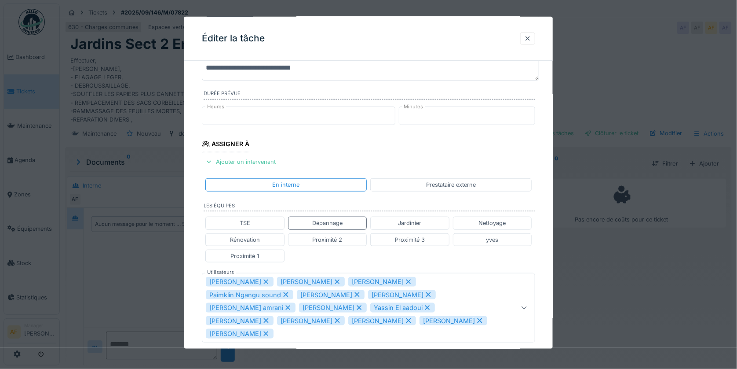
click at [417, 223] on div "Jardinier" at bounding box center [409, 223] width 23 height 8
type input "**********"
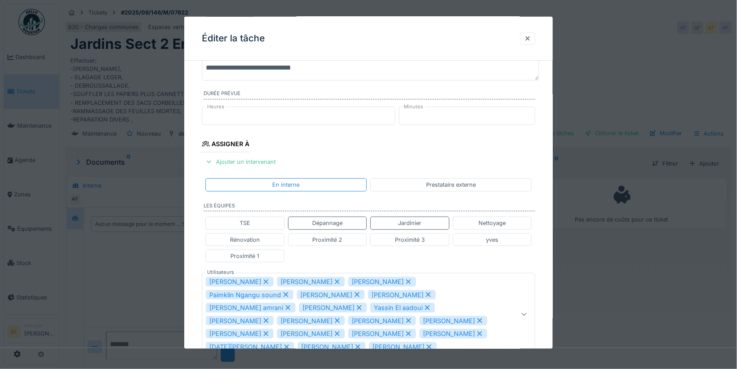
click at [355, 138] on fieldset "**********" at bounding box center [368, 263] width 333 height 685
click at [306, 150] on fieldset "**********" at bounding box center [368, 263] width 333 height 685
click at [468, 148] on fieldset "**********" at bounding box center [368, 263] width 333 height 685
click at [257, 157] on div "Ajouter un intervenant" at bounding box center [240, 162] width 77 height 12
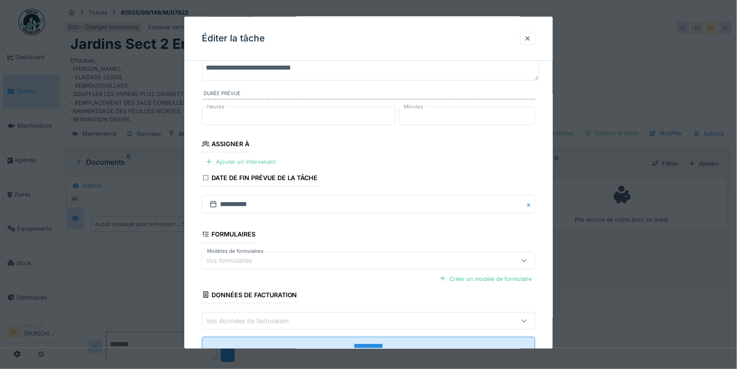
click at [270, 161] on div "Ajouter un intervenant" at bounding box center [240, 162] width 77 height 12
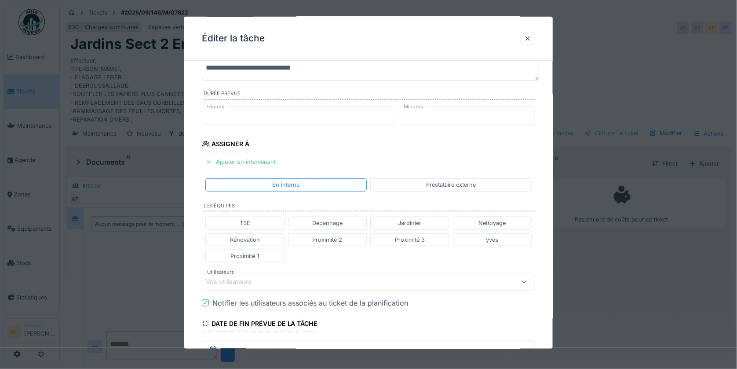
click at [420, 223] on div "Jardinier" at bounding box center [409, 223] width 23 height 8
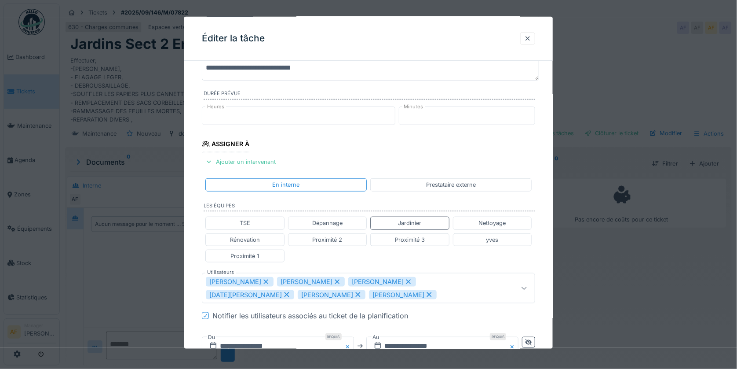
click at [289, 292] on icon at bounding box center [287, 294] width 5 height 5
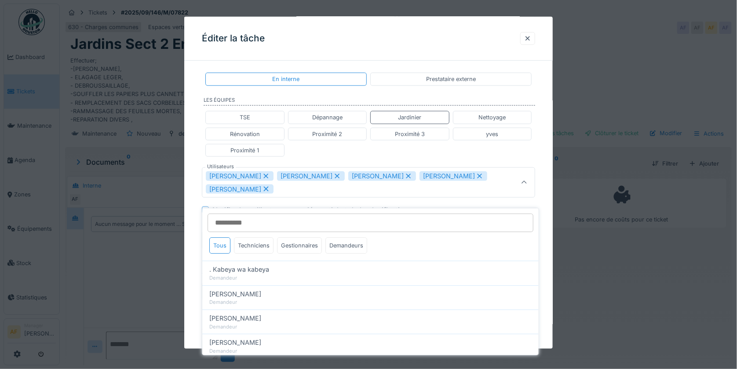
scroll to position [252, 0]
click at [476, 177] on icon at bounding box center [480, 175] width 8 height 6
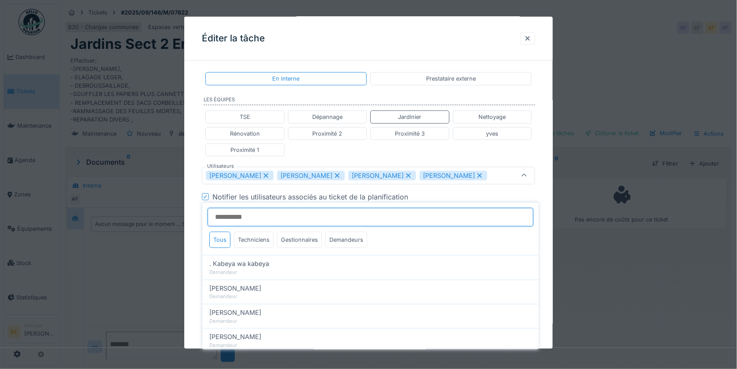
scroll to position [245, 0]
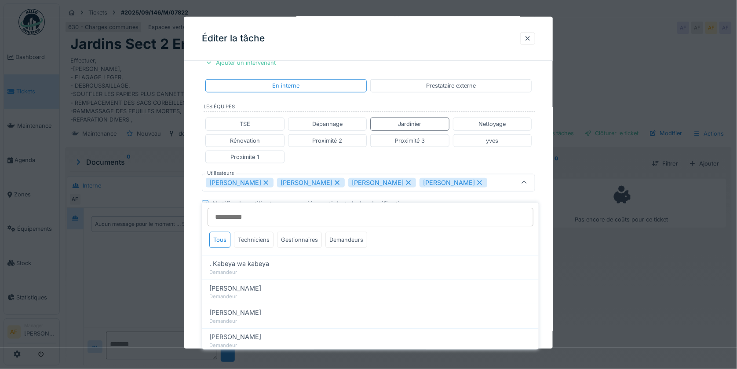
click at [476, 182] on icon at bounding box center [480, 182] width 8 height 6
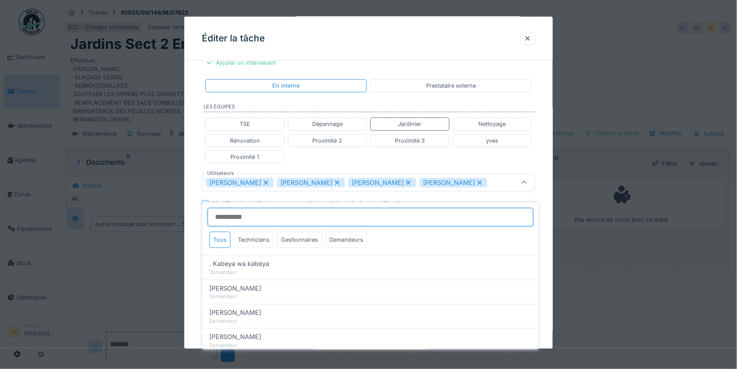
type input "**********"
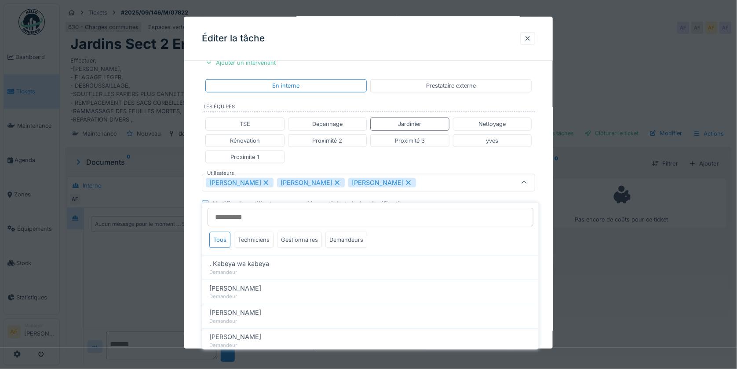
click at [529, 101] on fieldset "**********" at bounding box center [368, 132] width 333 height 620
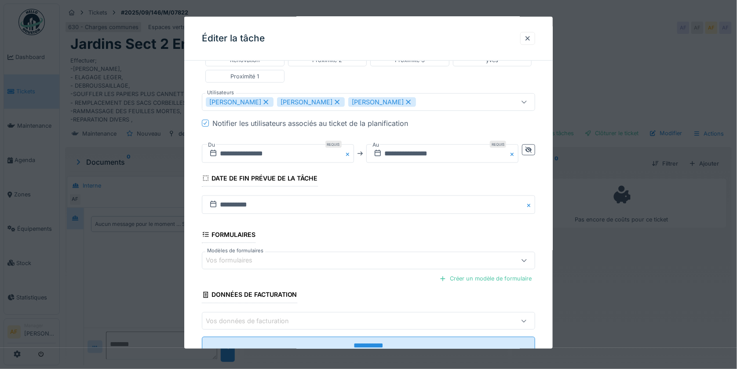
scroll to position [309, 0]
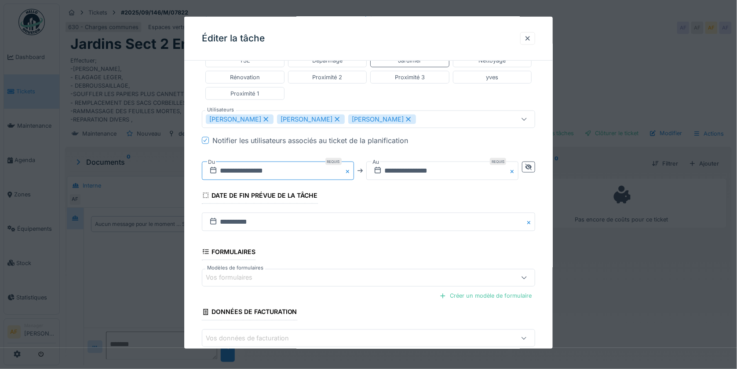
click at [292, 170] on input "**********" at bounding box center [278, 170] width 152 height 18
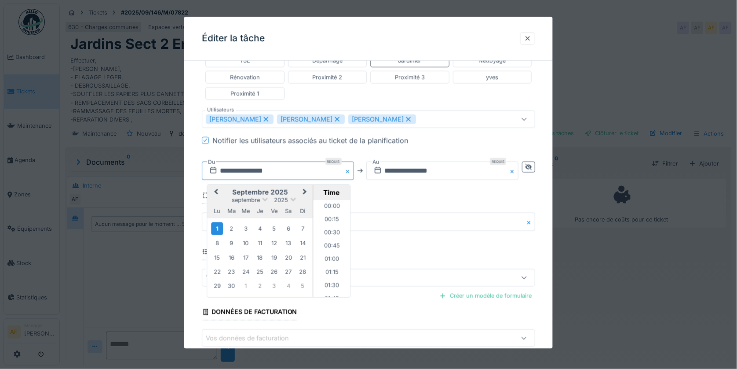
scroll to position [328, 0]
click at [261, 230] on div "4" at bounding box center [260, 228] width 12 height 12
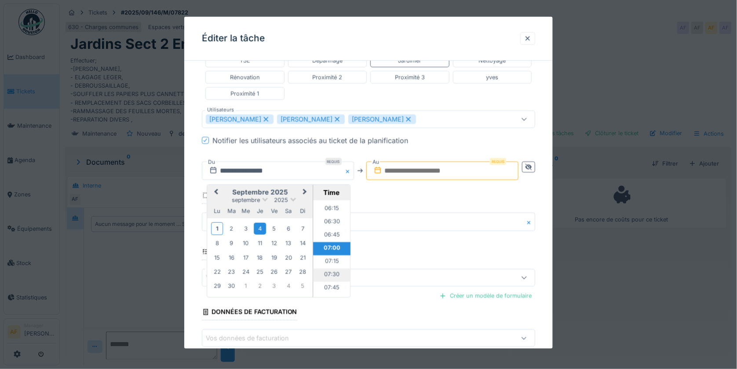
click at [334, 275] on li "07:30" at bounding box center [331, 274] width 37 height 13
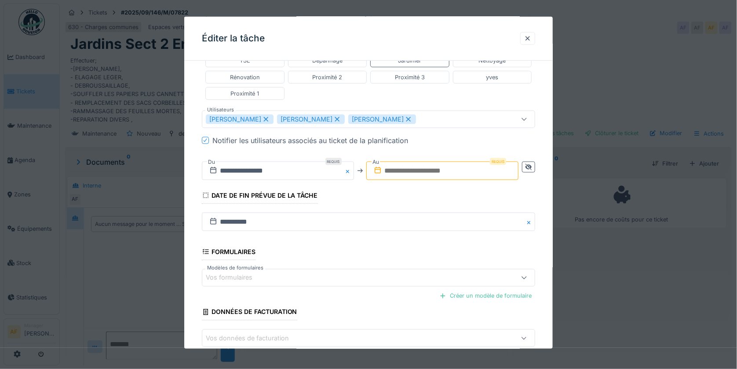
click at [455, 169] on input "text" at bounding box center [442, 170] width 152 height 18
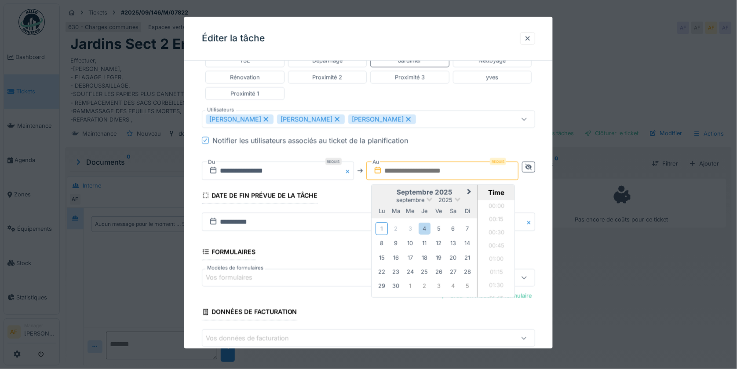
scroll to position [750, 0]
click at [380, 197] on div "septembre 2025" at bounding box center [425, 199] width 106 height 7
click at [427, 227] on div "4" at bounding box center [425, 228] width 12 height 12
click at [439, 227] on div "5" at bounding box center [439, 228] width 12 height 12
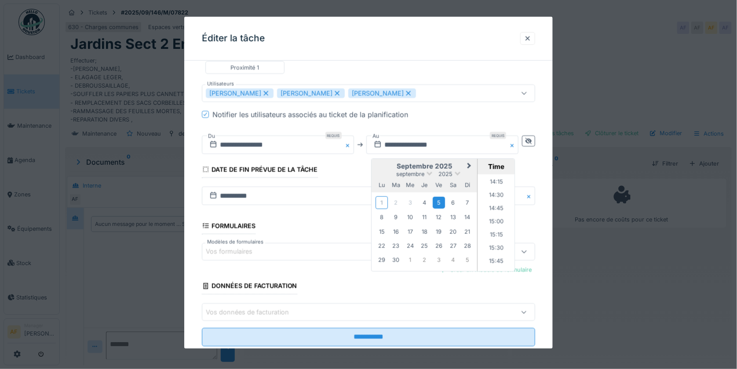
scroll to position [358, 0]
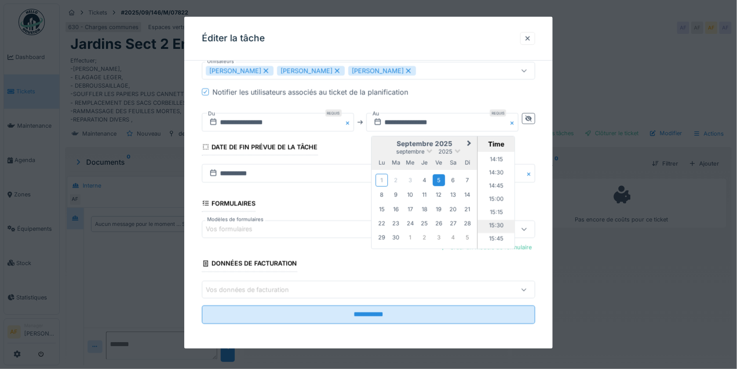
click at [498, 223] on li "15:30" at bounding box center [496, 226] width 37 height 13
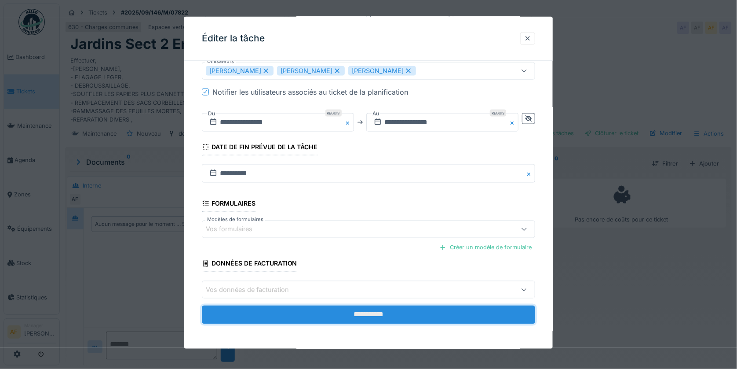
drag, startPoint x: 389, startPoint y: 314, endPoint x: 383, endPoint y: 308, distance: 8.4
click at [388, 312] on input "**********" at bounding box center [368, 314] width 333 height 18
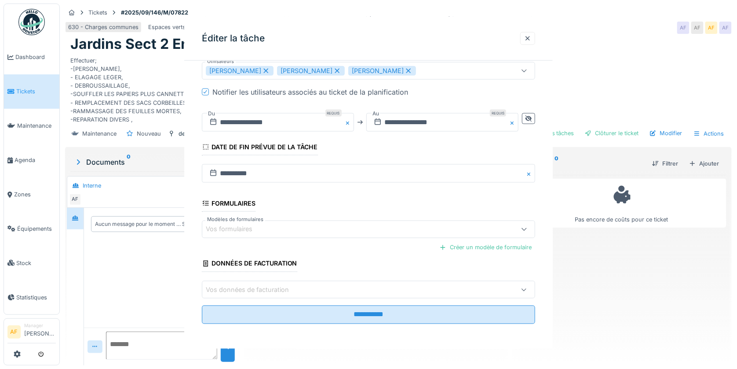
scroll to position [0, 0]
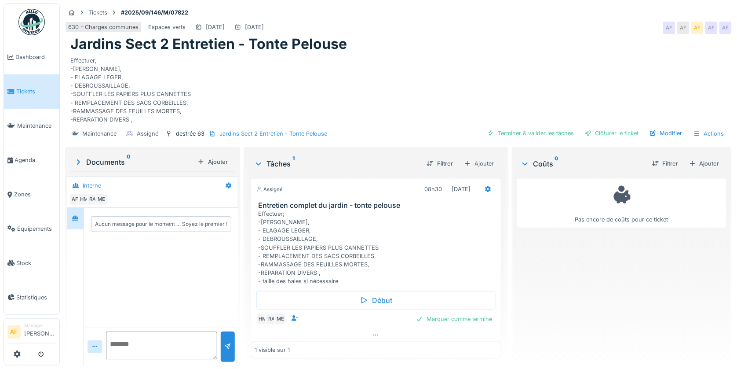
click at [28, 87] on span "Tickets" at bounding box center [36, 91] width 40 height 8
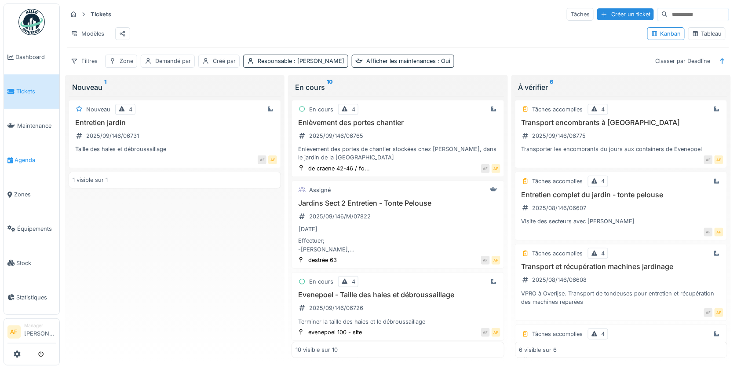
click at [29, 157] on span "Agenda" at bounding box center [35, 160] width 41 height 8
click at [29, 156] on span "Agenda" at bounding box center [35, 160] width 41 height 8
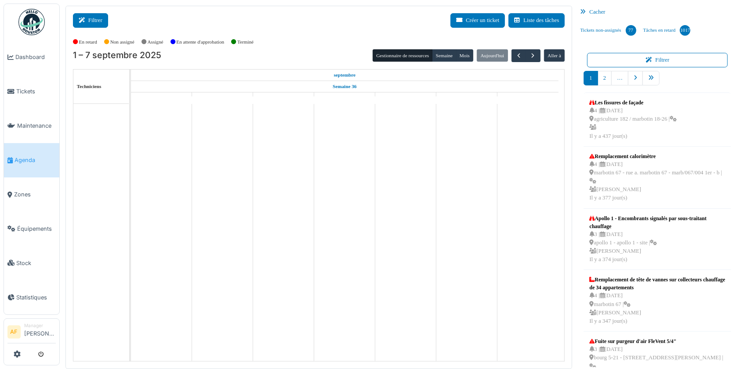
click at [86, 17] on button "Filtrer" at bounding box center [90, 20] width 35 height 15
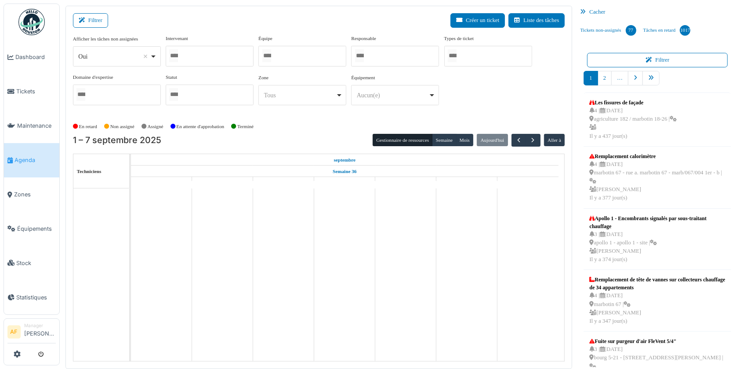
click at [188, 56] on div at bounding box center [210, 56] width 88 height 21
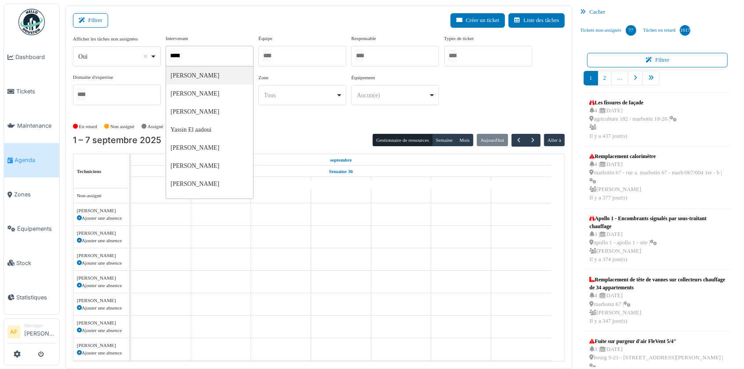
type input "******"
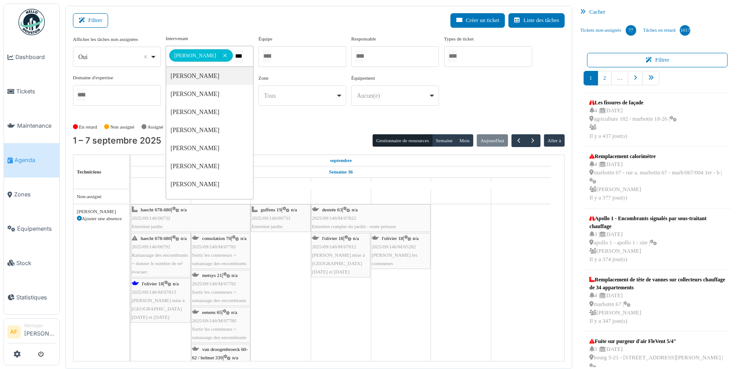
type input "****"
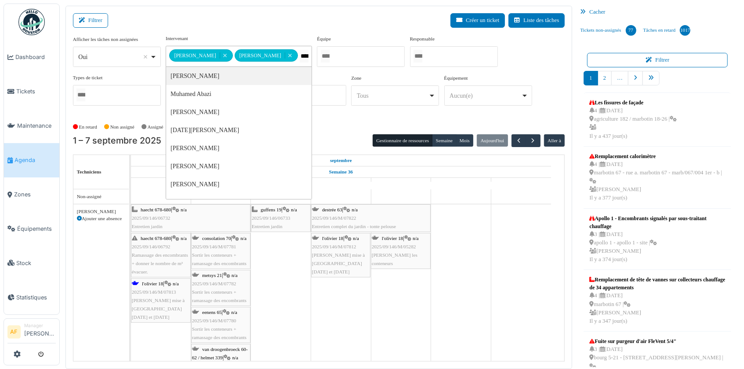
type input "*****"
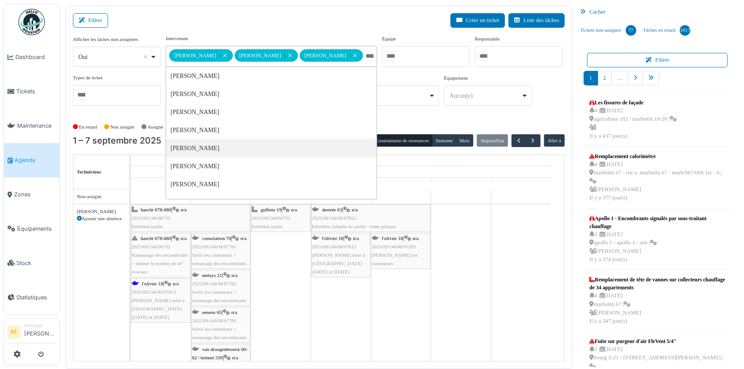
click at [430, 120] on div "En retard Non assigné Assigné En attente d'approbation Terminé" at bounding box center [319, 127] width 493 height 15
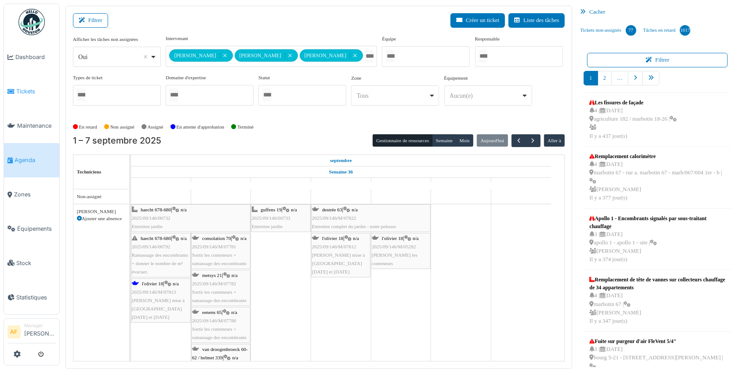
click at [32, 88] on span "Tickets" at bounding box center [36, 91] width 40 height 8
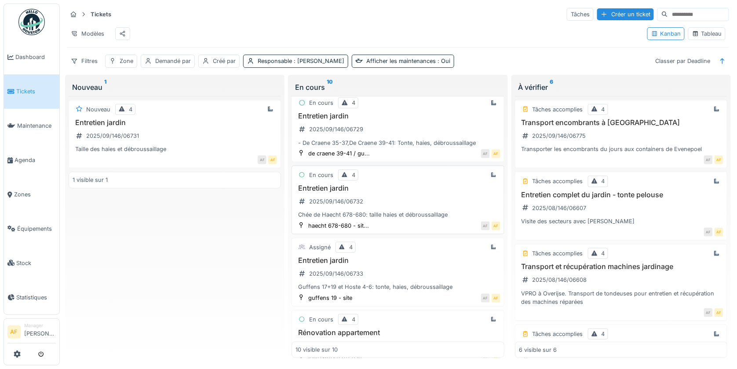
scroll to position [234, 0]
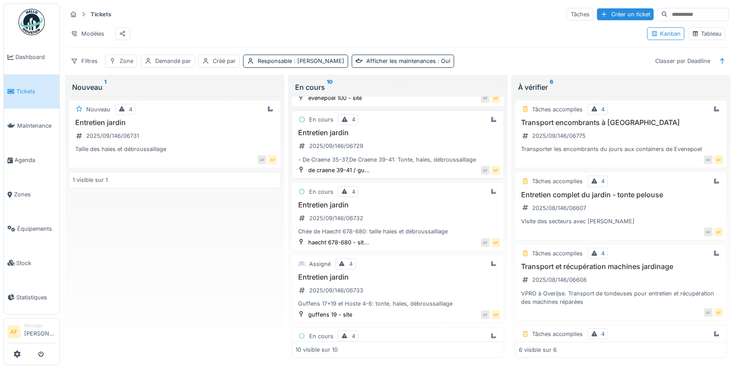
click at [416, 160] on div "- De Craene 35-37,De Craene 39-41: Tonte, haies, débroussaillage" at bounding box center [398, 159] width 204 height 8
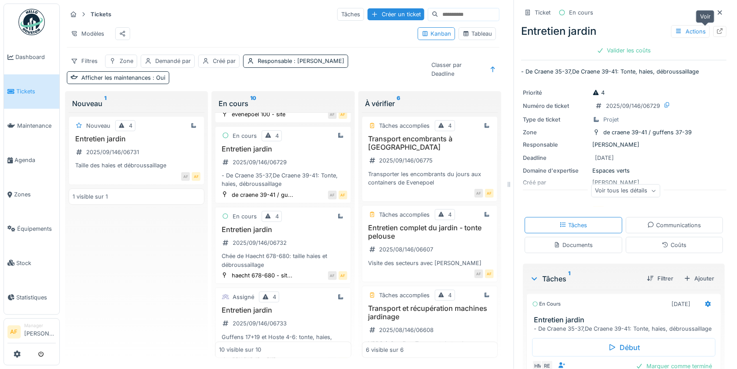
click at [717, 28] on icon at bounding box center [720, 31] width 6 height 6
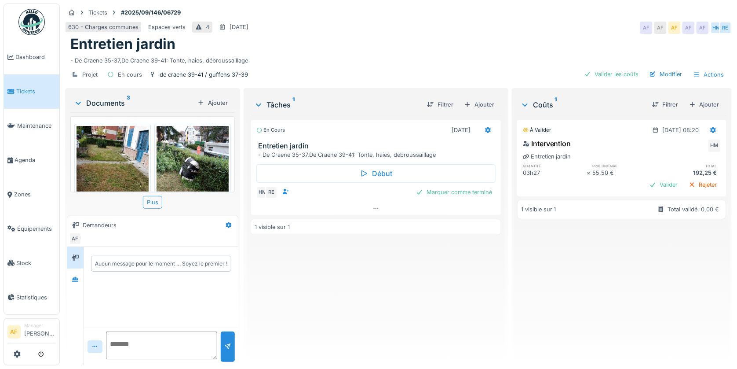
scroll to position [7, 0]
click at [649, 179] on div "Valider" at bounding box center [664, 185] width 36 height 12
click at [33, 91] on span "Tickets" at bounding box center [36, 91] width 40 height 8
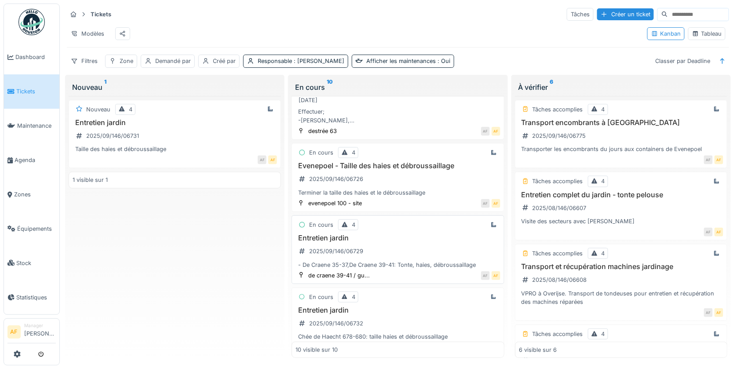
scroll to position [146, 0]
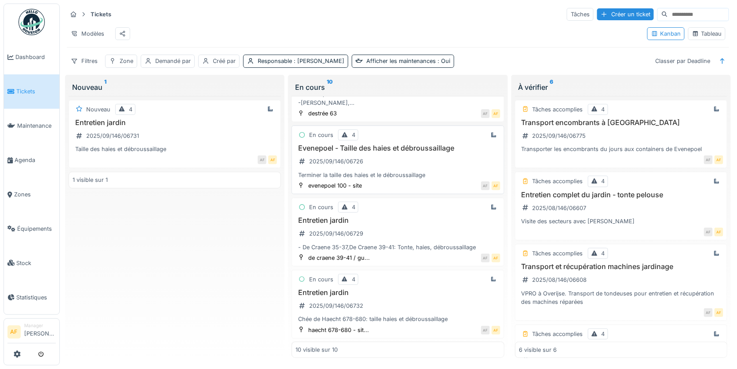
click at [424, 168] on div "Evenepoel - Taille des haies et débroussaillage 2025/09/146/06726 Terminer la t…" at bounding box center [398, 161] width 204 height 35
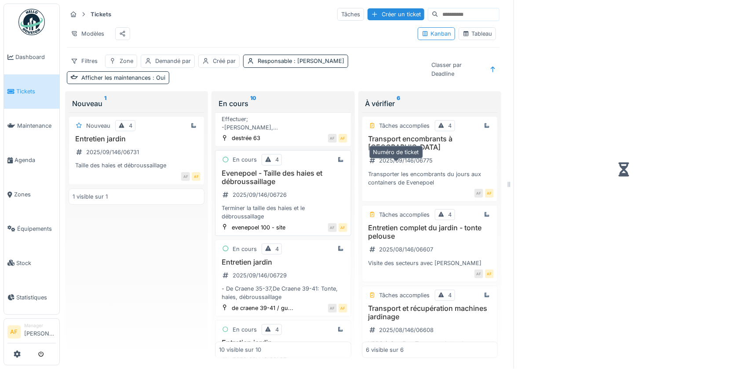
scroll to position [155, 0]
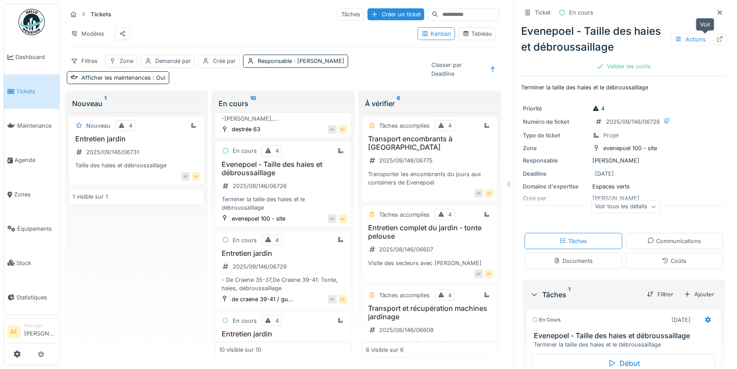
click at [716, 40] on icon at bounding box center [719, 39] width 7 height 6
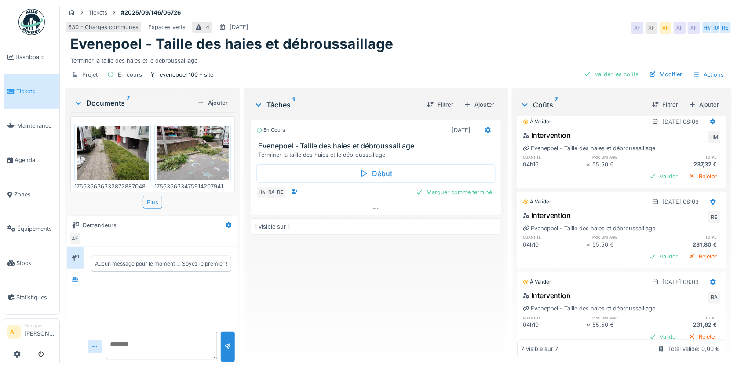
scroll to position [359, 0]
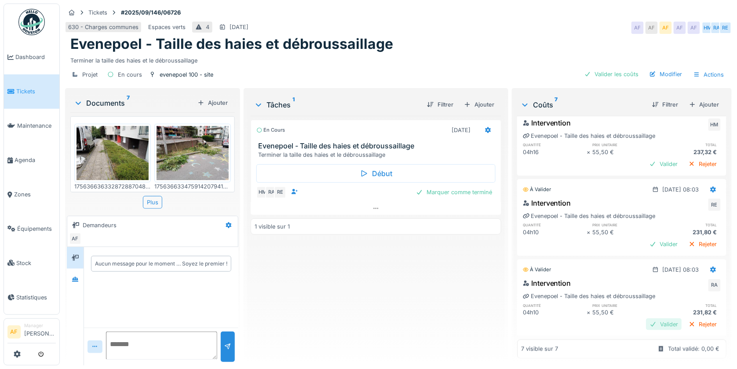
click at [646, 318] on div "Valider" at bounding box center [664, 324] width 36 height 12
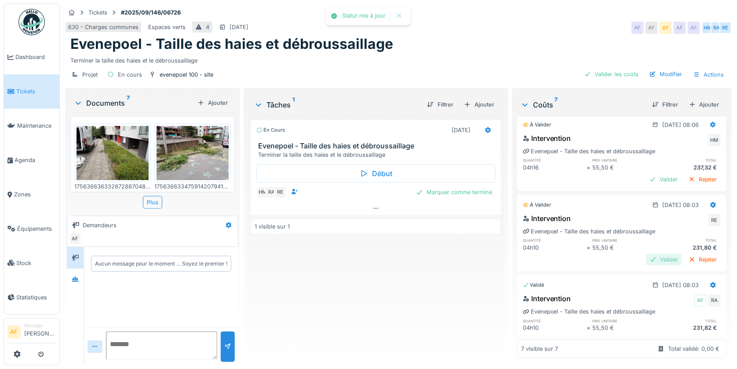
click at [650, 253] on div "Valider" at bounding box center [664, 259] width 36 height 12
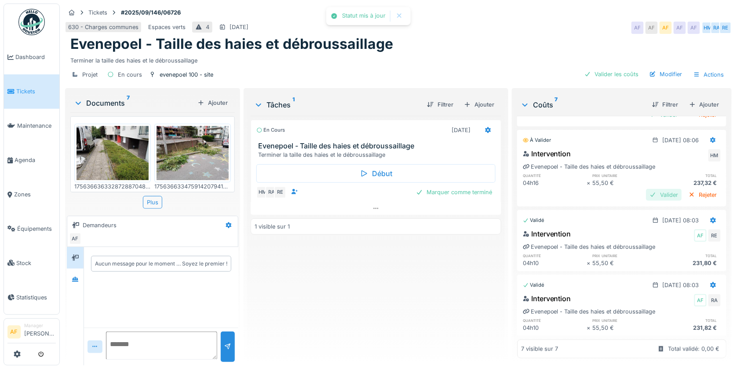
click at [648, 189] on div "Valider" at bounding box center [664, 195] width 36 height 12
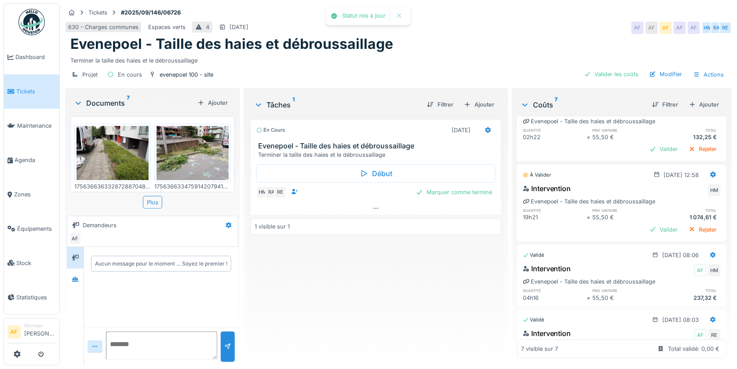
scroll to position [166, 0]
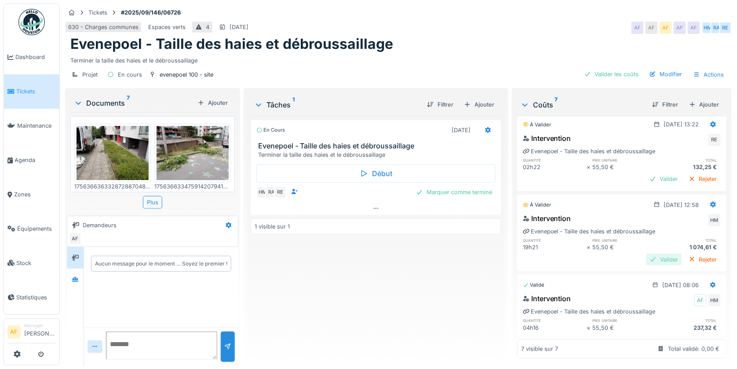
click at [646, 253] on div "Valider" at bounding box center [664, 259] width 36 height 12
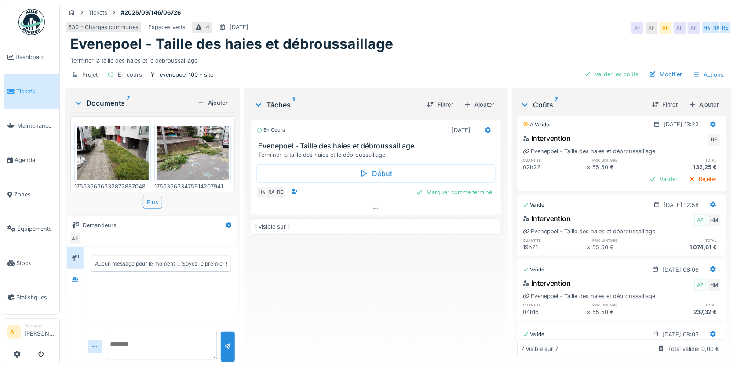
click at [638, 237] on h6 "prix unitaire" at bounding box center [625, 240] width 64 height 6
click at [533, 243] on div "19h21" at bounding box center [555, 247] width 64 height 8
drag, startPoint x: 533, startPoint y: 239, endPoint x: 607, endPoint y: 221, distance: 76.5
click at [533, 243] on div "19h21" at bounding box center [555, 247] width 64 height 8
click at [711, 201] on icon at bounding box center [714, 204] width 6 height 6
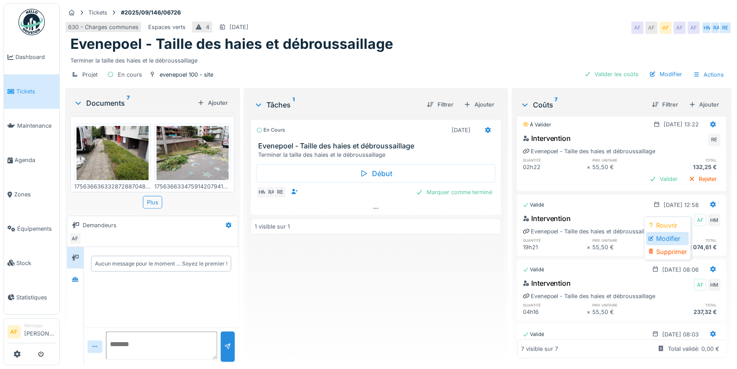
click at [673, 232] on div "Modifier" at bounding box center [667, 238] width 43 height 13
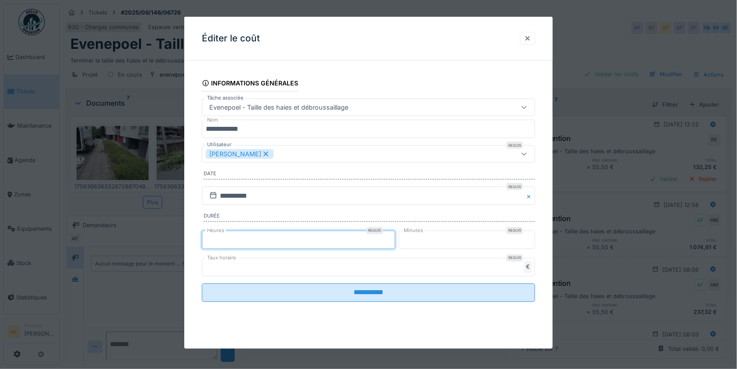
click at [242, 239] on input "**" at bounding box center [298, 239] width 193 height 18
click at [531, 37] on div at bounding box center [527, 38] width 7 height 8
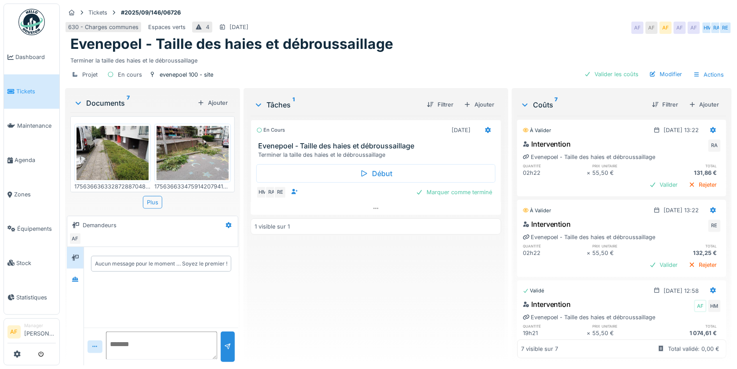
scroll to position [195, 0]
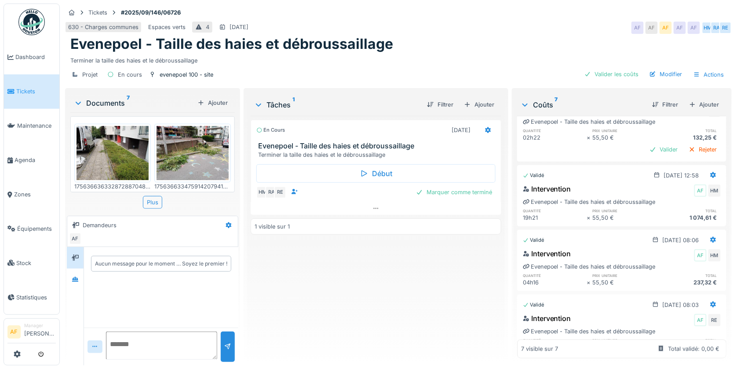
click at [544, 213] on div "19h21" at bounding box center [555, 217] width 64 height 8
click at [711, 172] on icon at bounding box center [714, 175] width 6 height 6
click at [676, 202] on div "Modifier" at bounding box center [667, 208] width 43 height 13
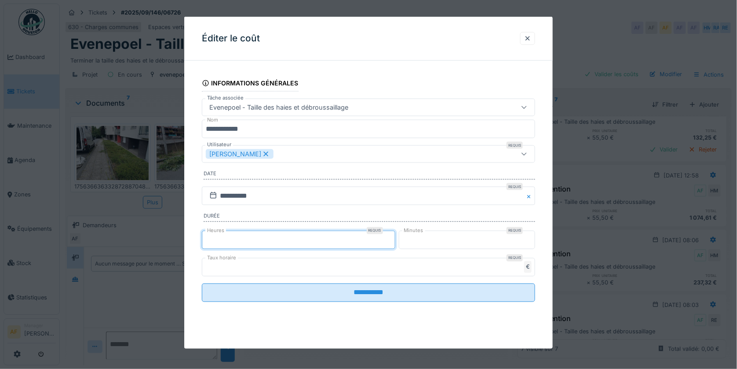
click at [230, 241] on input "**" at bounding box center [298, 239] width 193 height 18
drag, startPoint x: 230, startPoint y: 240, endPoint x: 178, endPoint y: 242, distance: 51.9
click at [178, 242] on div "**********" at bounding box center [398, 184] width 677 height 369
click at [252, 243] on input "**" at bounding box center [298, 239] width 193 height 18
type input "*"
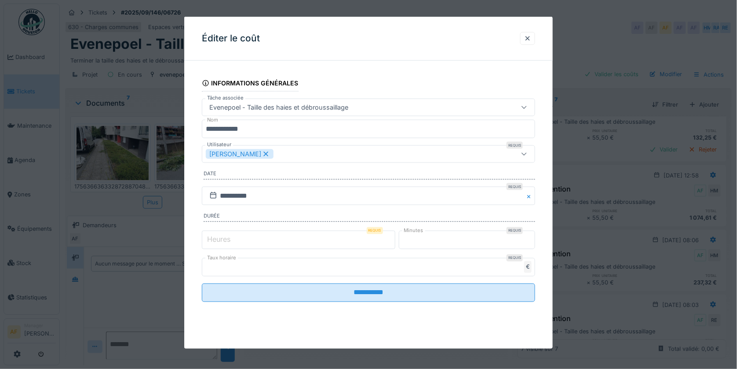
type input "**"
click at [535, 37] on div at bounding box center [527, 38] width 15 height 13
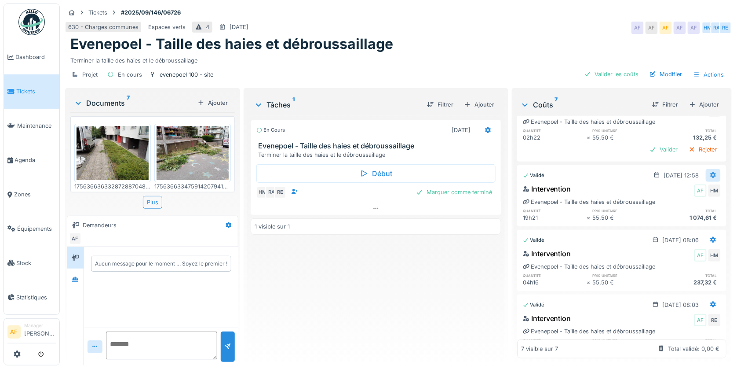
click at [710, 172] on div at bounding box center [713, 175] width 7 height 8
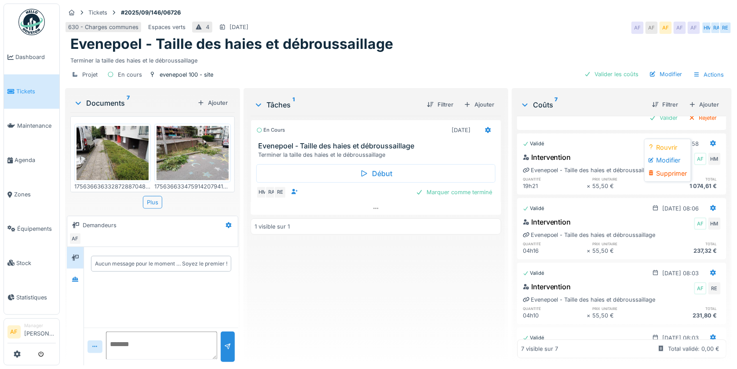
scroll to position [244, 0]
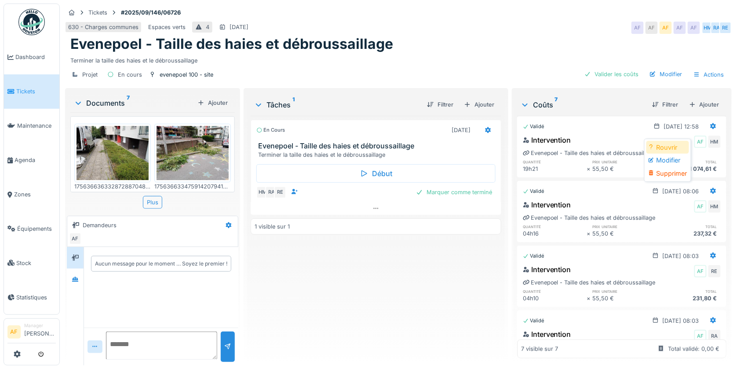
click at [673, 141] on div "Rouvrir" at bounding box center [667, 147] width 43 height 13
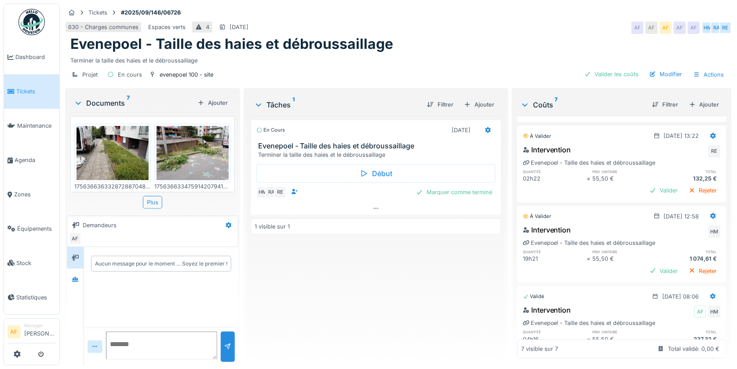
scroll to position [146, 0]
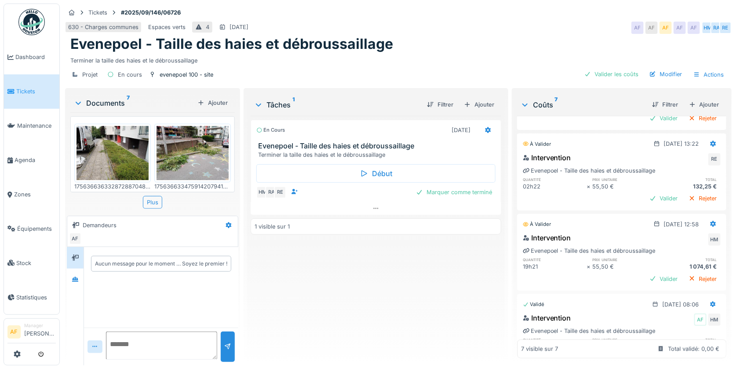
click at [530, 262] on div "19h21" at bounding box center [555, 266] width 64 height 8
click at [711, 221] on icon at bounding box center [714, 224] width 6 height 6
click at [671, 238] on div "Modifier" at bounding box center [667, 244] width 43 height 13
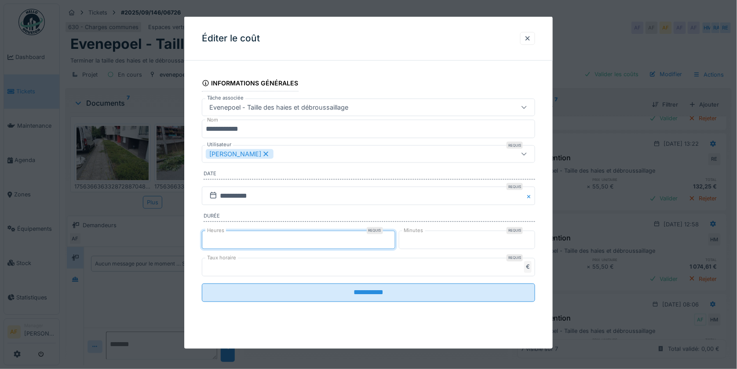
click at [218, 240] on input "**" at bounding box center [298, 239] width 193 height 18
type input "*"
type input "**"
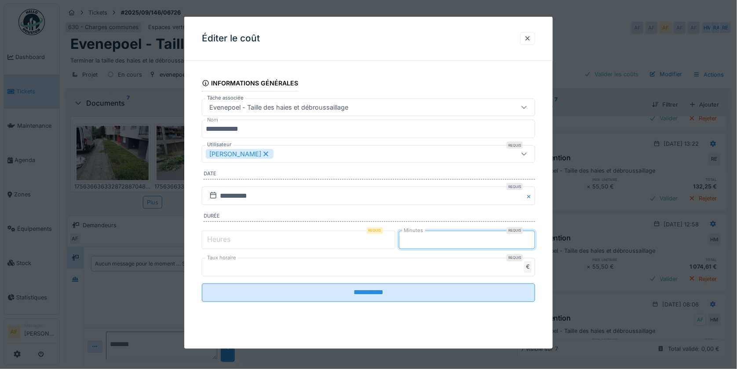
click at [427, 242] on input "**" at bounding box center [467, 239] width 137 height 18
type input "*"
click at [252, 241] on input "Heures" at bounding box center [298, 239] width 193 height 18
click at [226, 237] on label "Heures" at bounding box center [218, 239] width 27 height 11
click at [226, 237] on input "Heures" at bounding box center [298, 239] width 193 height 18
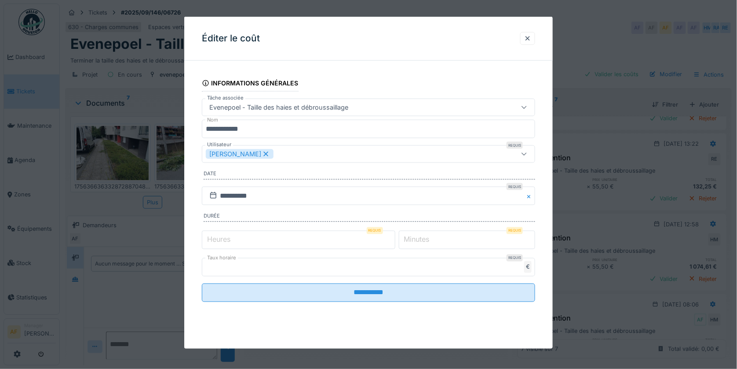
type input "**"
click at [530, 38] on div at bounding box center [527, 38] width 7 height 8
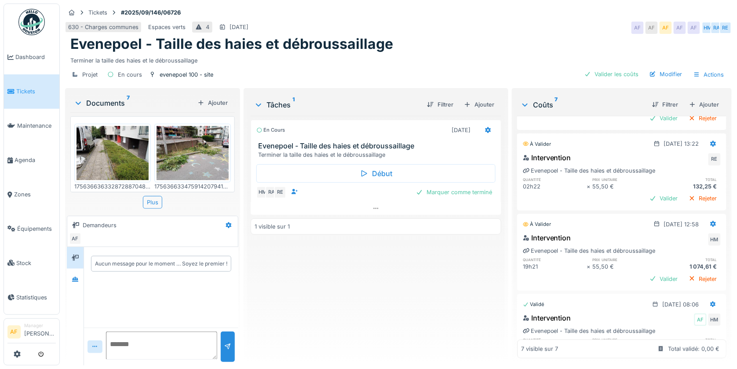
click at [533, 262] on div "19h21" at bounding box center [555, 266] width 64 height 8
drag, startPoint x: 684, startPoint y: 217, endPoint x: 692, endPoint y: 218, distance: 8.0
click at [706, 218] on div at bounding box center [713, 224] width 15 height 13
click at [671, 238] on div "Modifier" at bounding box center [667, 244] width 43 height 13
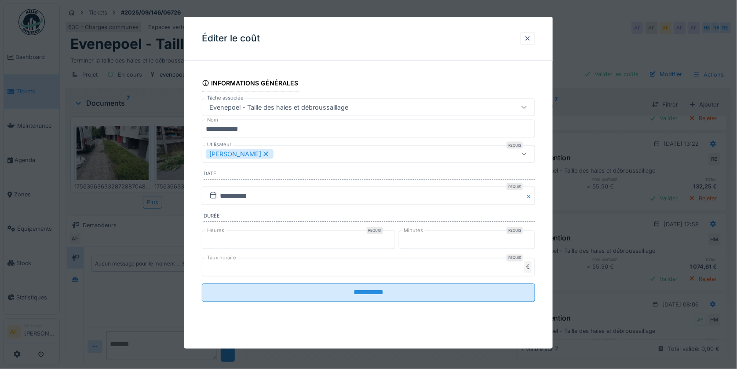
click at [526, 154] on icon at bounding box center [524, 154] width 5 height 3
click at [493, 36] on div "Éditer le coût" at bounding box center [368, 39] width 369 height 44
click at [239, 244] on input "**" at bounding box center [298, 239] width 193 height 18
type input "*"
type input "**"
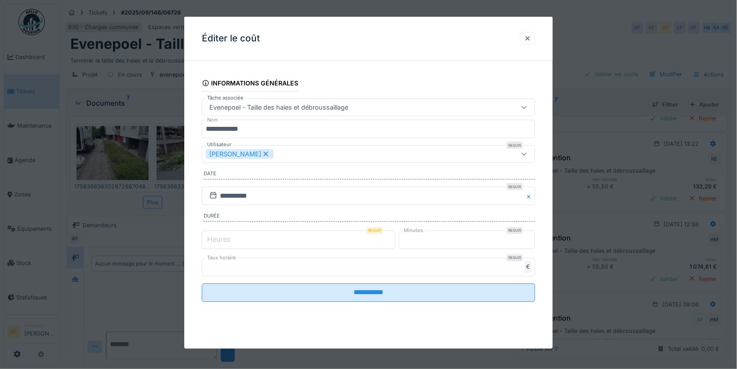
click at [237, 238] on input "Heures" at bounding box center [298, 239] width 193 height 18
type input "*"
click at [447, 244] on input "**" at bounding box center [467, 239] width 137 height 18
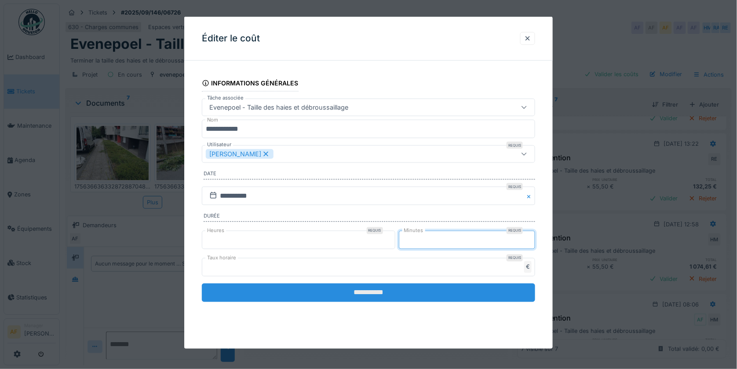
type input "**"
click at [429, 289] on input "**********" at bounding box center [368, 292] width 333 height 18
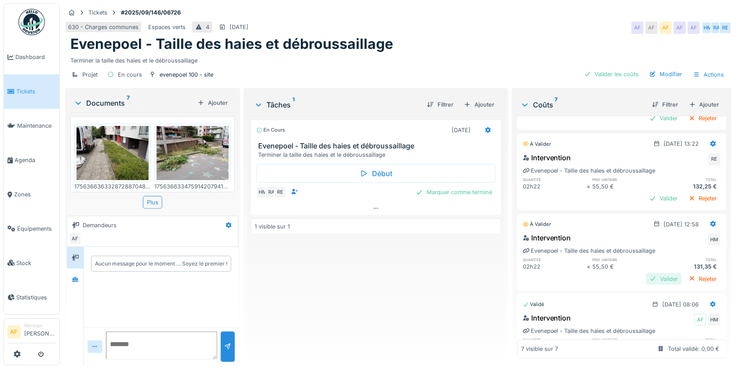
click at [652, 273] on div "Valider" at bounding box center [664, 279] width 36 height 12
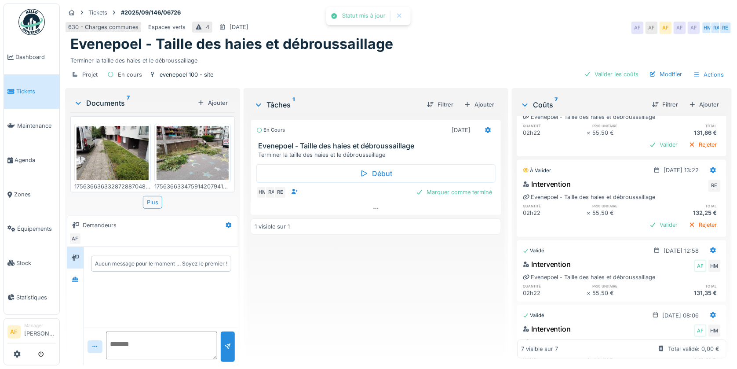
scroll to position [98, 0]
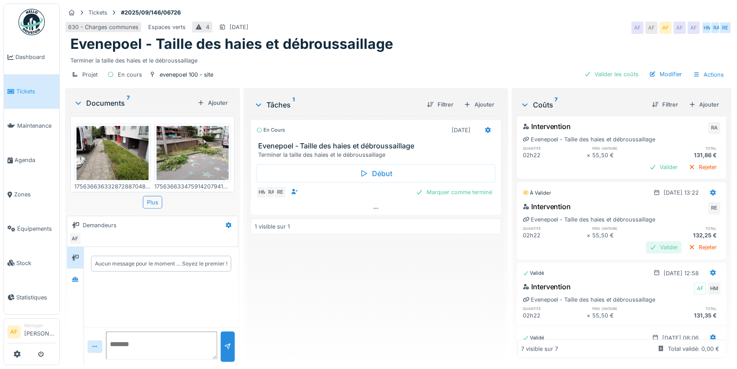
click at [646, 241] on div "Valider" at bounding box center [664, 247] width 36 height 12
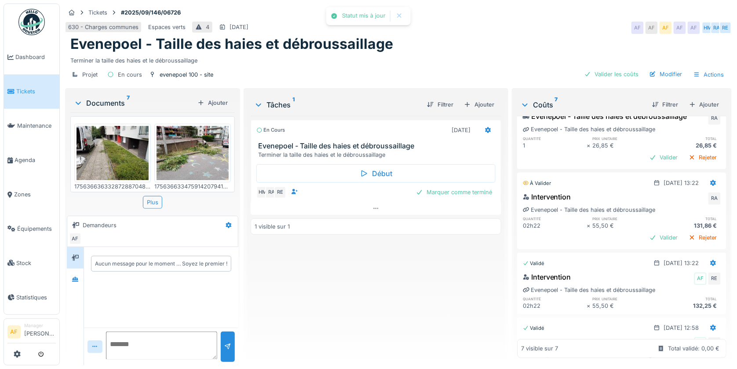
scroll to position [0, 0]
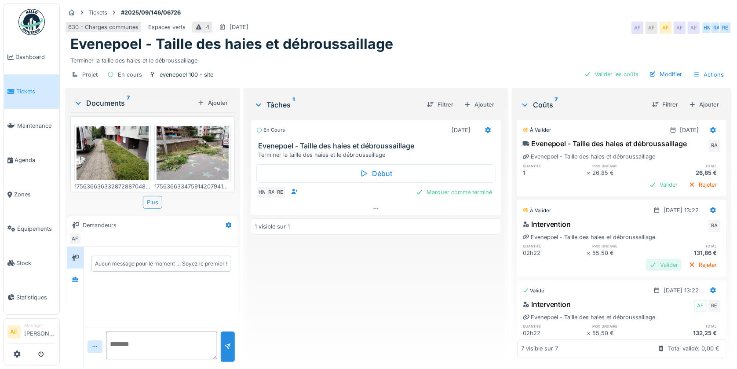
click at [647, 259] on div "Valider" at bounding box center [664, 265] width 36 height 12
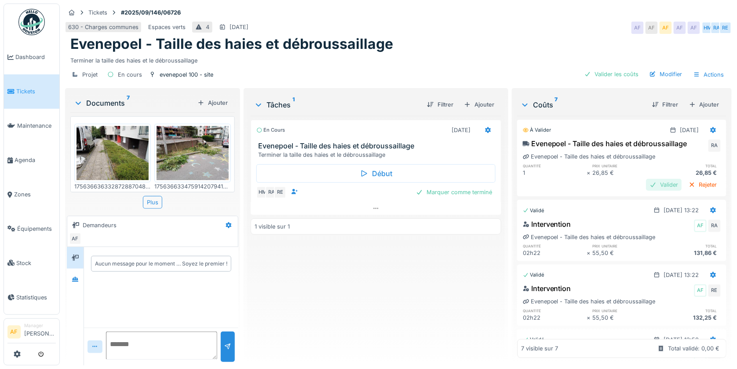
click at [650, 183] on div "Valider" at bounding box center [664, 185] width 36 height 12
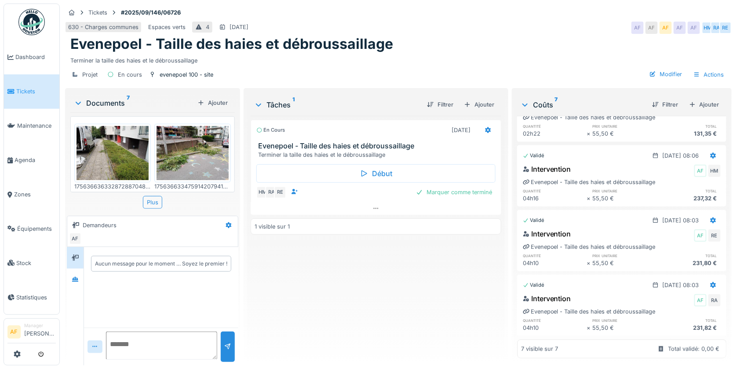
scroll to position [7, 0]
click at [30, 88] on span "Tickets" at bounding box center [36, 91] width 40 height 8
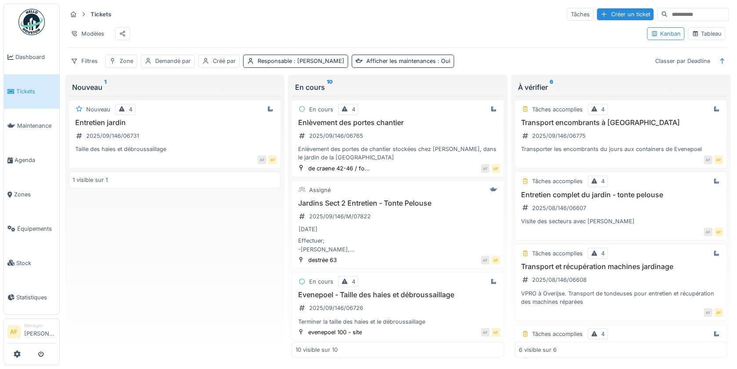
click at [190, 248] on div "Nouveau 4 Entretien jardin 2025/09/146/06731 Taille des haies et débroussaillag…" at bounding box center [175, 227] width 212 height 262
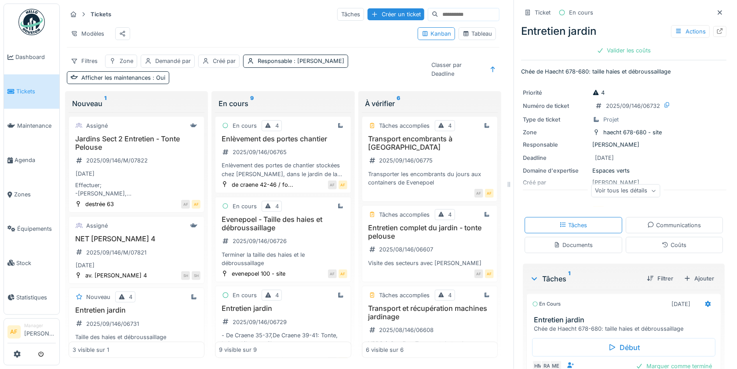
scroll to position [164, 0]
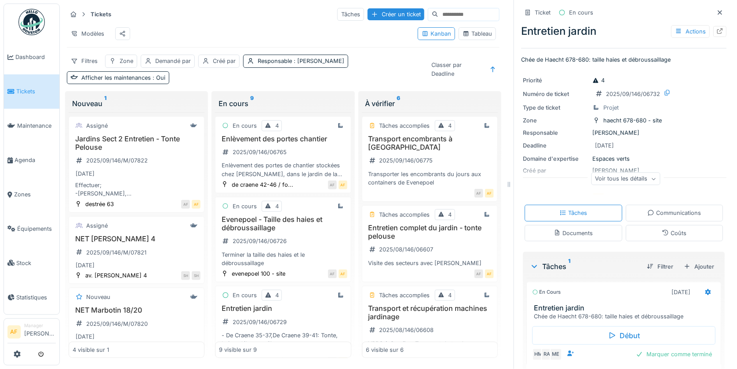
scroll to position [163, 0]
